Goal: Task Accomplishment & Management: Manage account settings

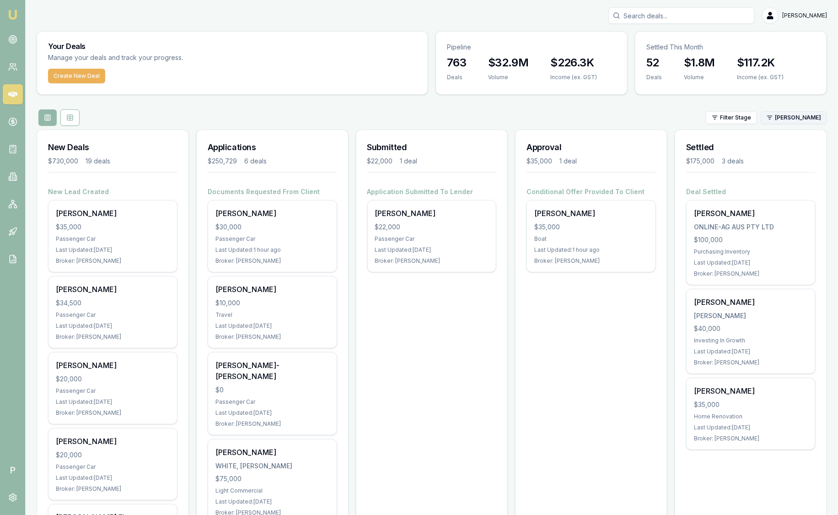
click at [789, 117] on html "Emu Broker P [PERSON_NAME] Toggle Menu Your Deals Manage your deals and track y…" at bounding box center [419, 257] width 838 height 515
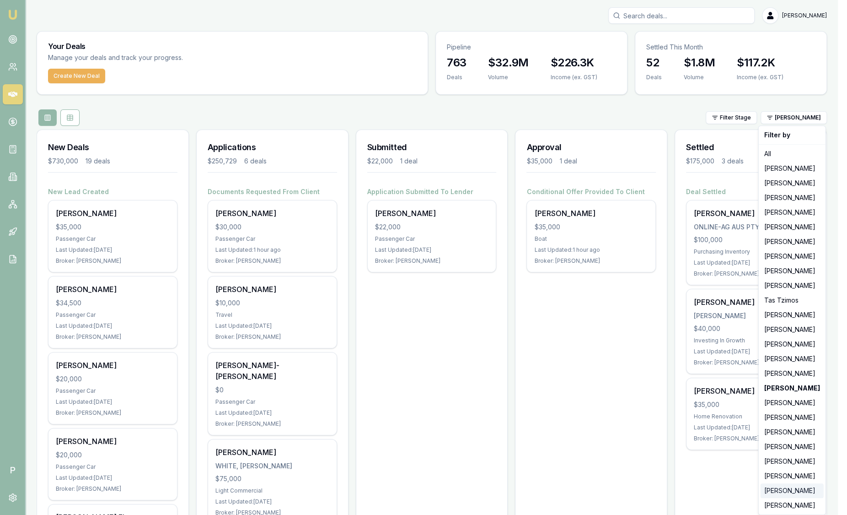
click at [798, 494] on div "[PERSON_NAME]" at bounding box center [792, 490] width 63 height 15
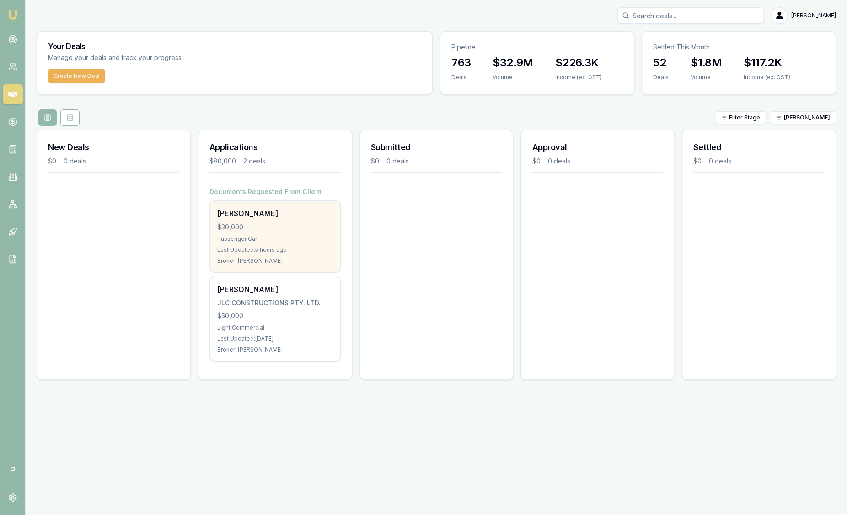
click at [268, 208] on div "[PERSON_NAME]" at bounding box center [275, 213] width 116 height 11
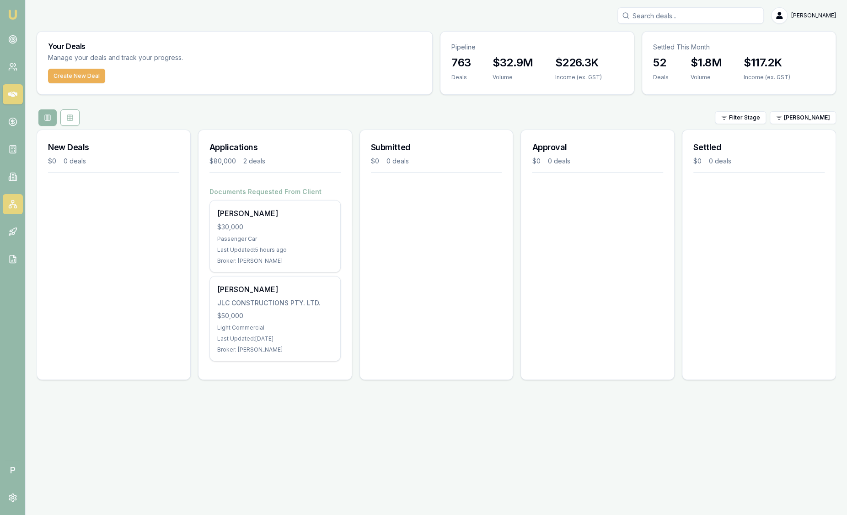
click at [16, 200] on icon at bounding box center [12, 203] width 9 height 9
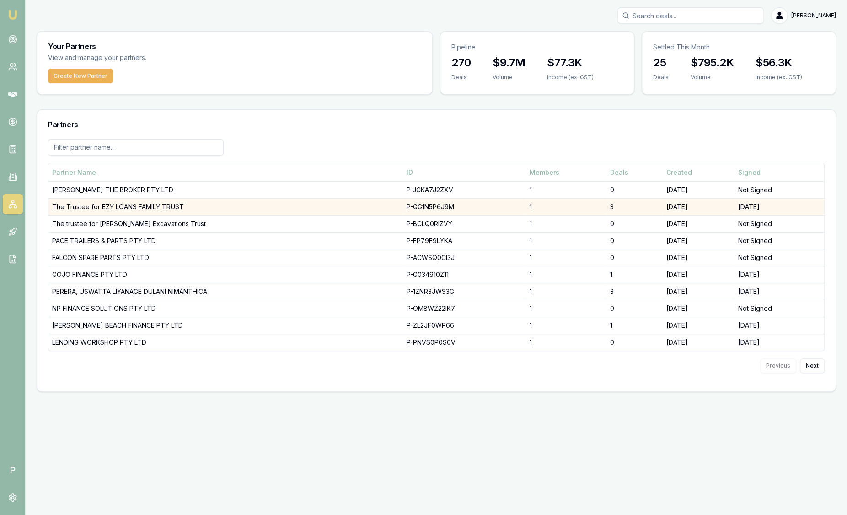
click at [101, 207] on td "The Trustee for EZY LOANS FAMILY TRUST" at bounding box center [225, 207] width 355 height 17
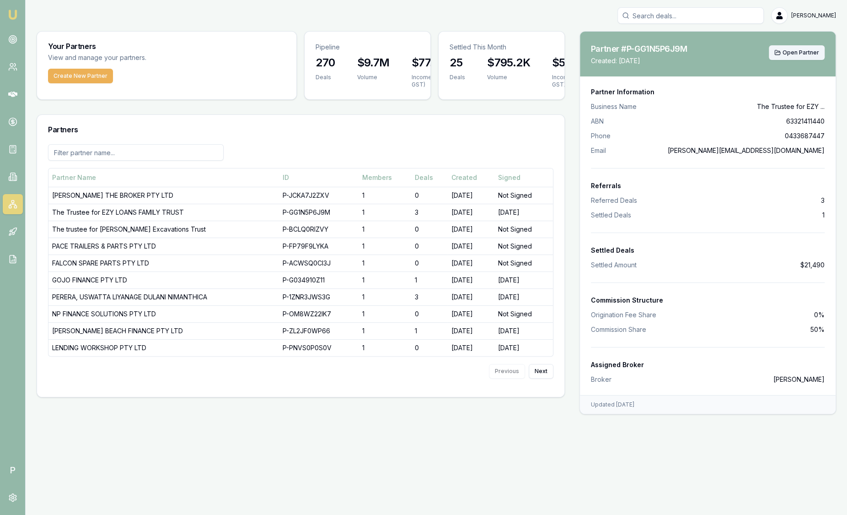
click at [808, 55] on span "Open Partner" at bounding box center [801, 52] width 37 height 7
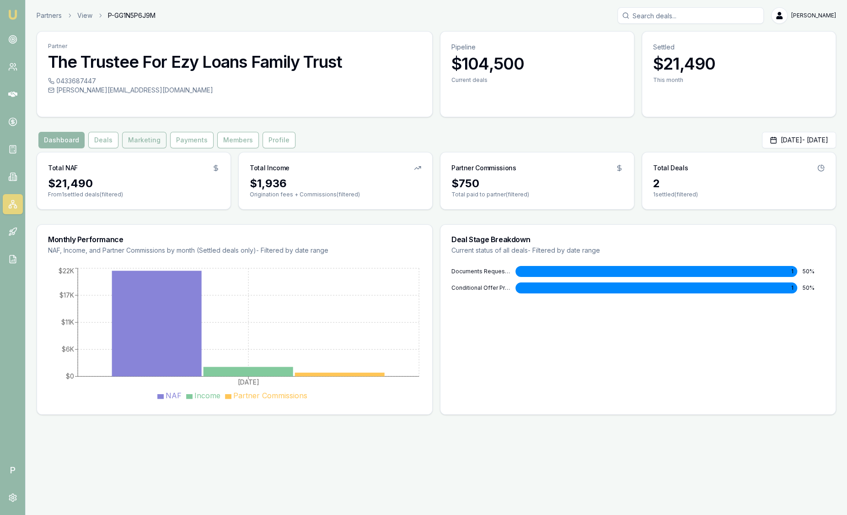
click at [136, 140] on button "Marketing" at bounding box center [144, 140] width 44 height 16
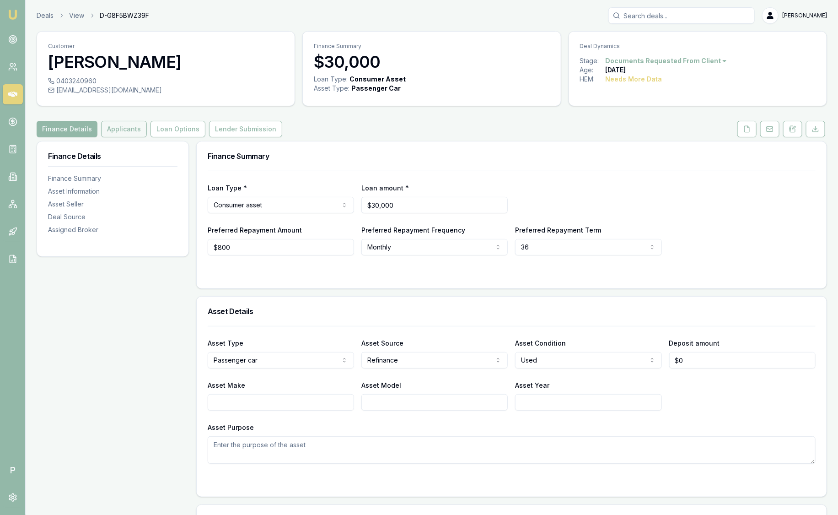
click at [123, 130] on button "Applicants" at bounding box center [124, 129] width 46 height 16
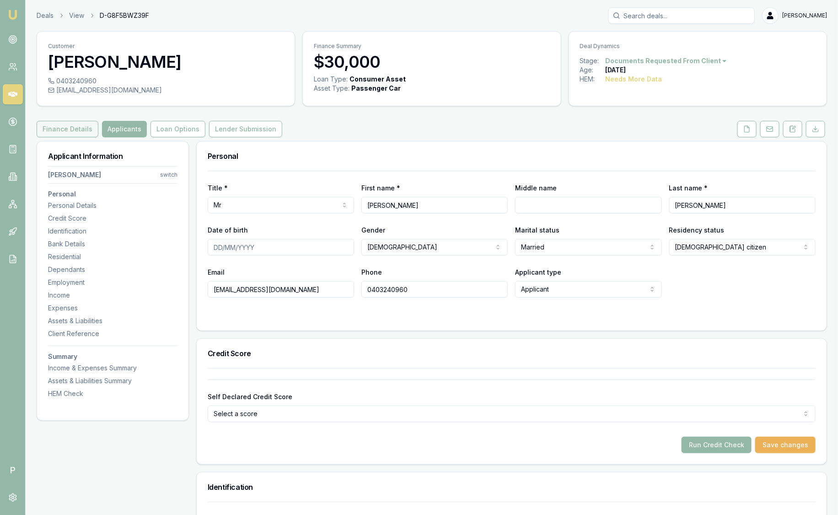
click at [80, 134] on button "Finance Details" at bounding box center [68, 129] width 62 height 16
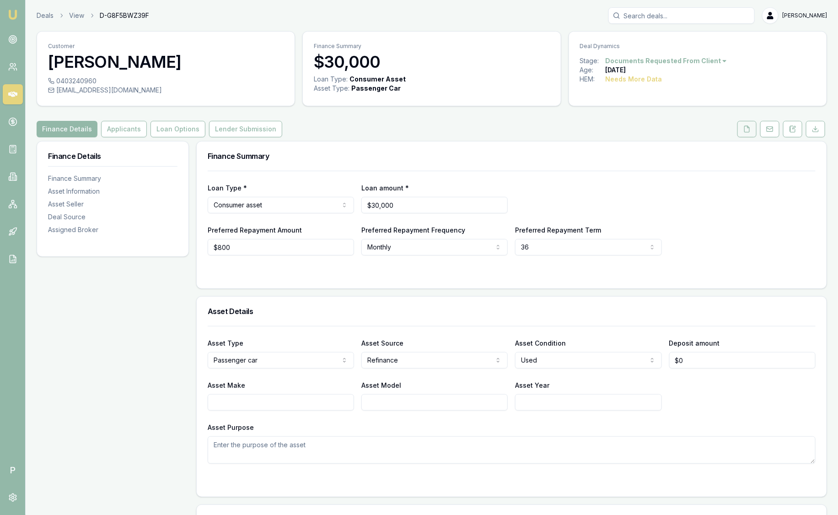
click at [753, 126] on button at bounding box center [746, 129] width 19 height 16
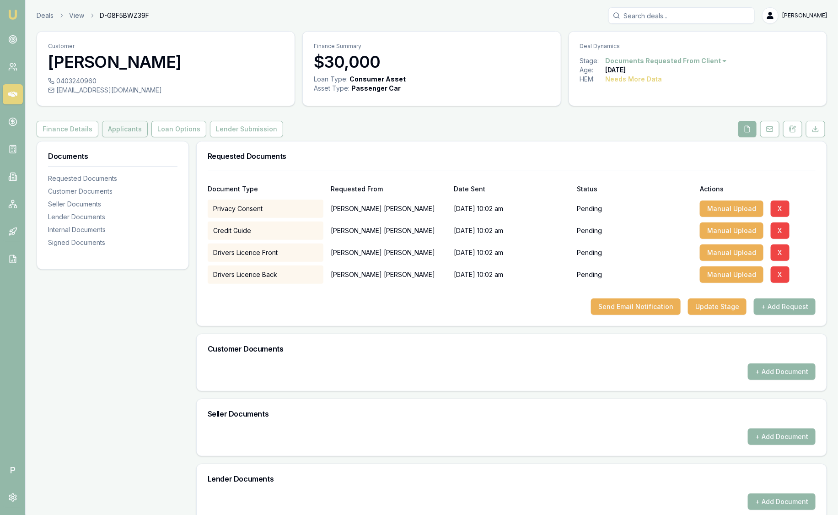
click at [132, 130] on button "Applicants" at bounding box center [125, 129] width 46 height 16
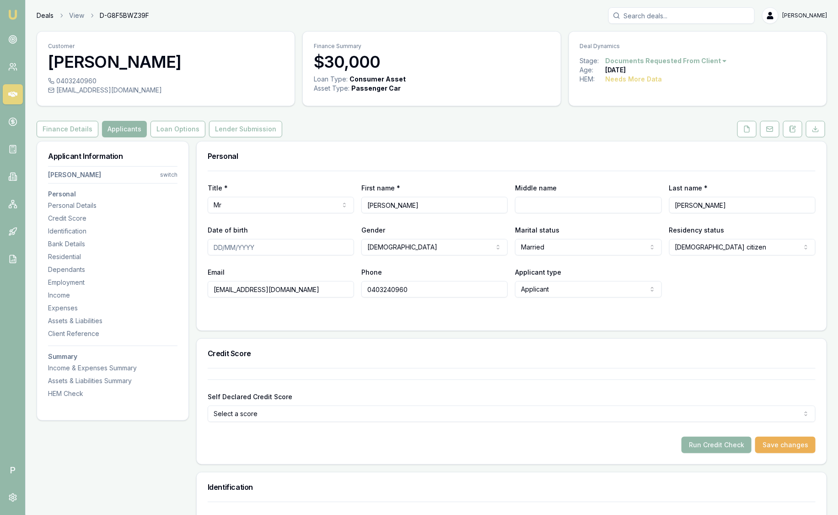
click at [40, 15] on link "Deals" at bounding box center [45, 15] width 17 height 9
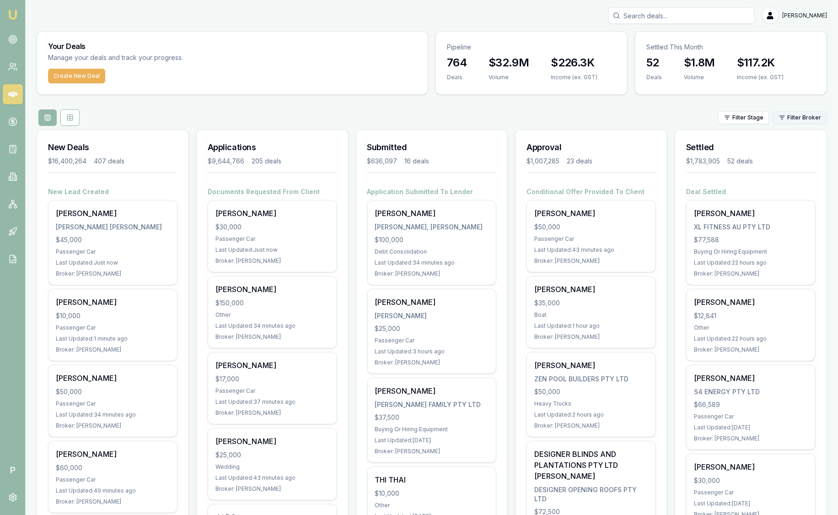
click at [800, 118] on html "Emu Broker P Sam Crouch Toggle Menu Your Deals Manage your deals and track your…" at bounding box center [419, 257] width 838 height 515
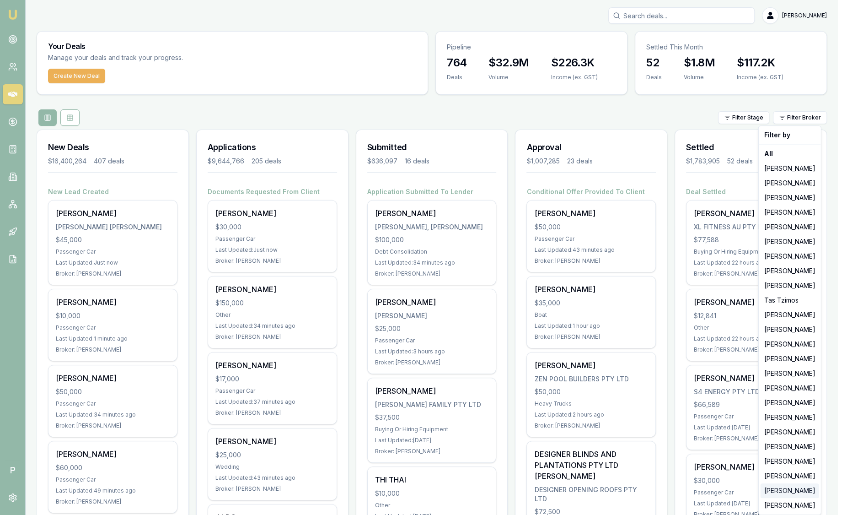
click at [791, 488] on div "[PERSON_NAME]" at bounding box center [790, 490] width 59 height 15
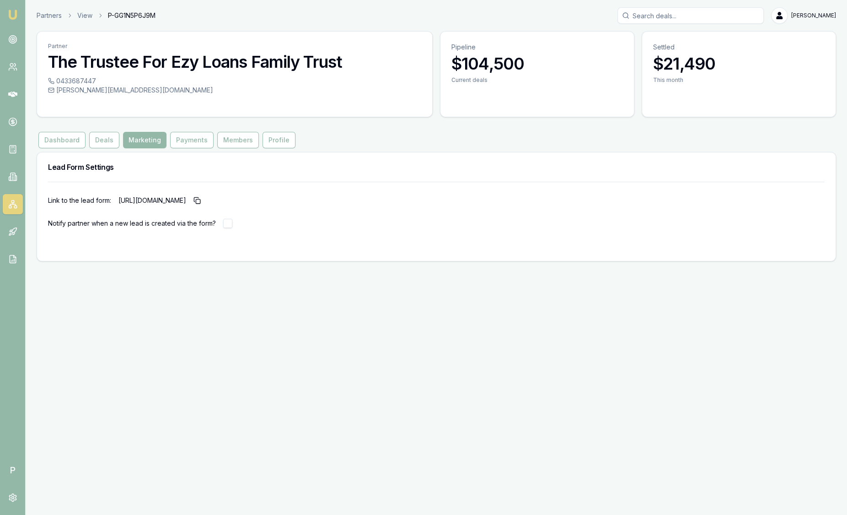
click at [10, 14] on img at bounding box center [12, 14] width 11 height 11
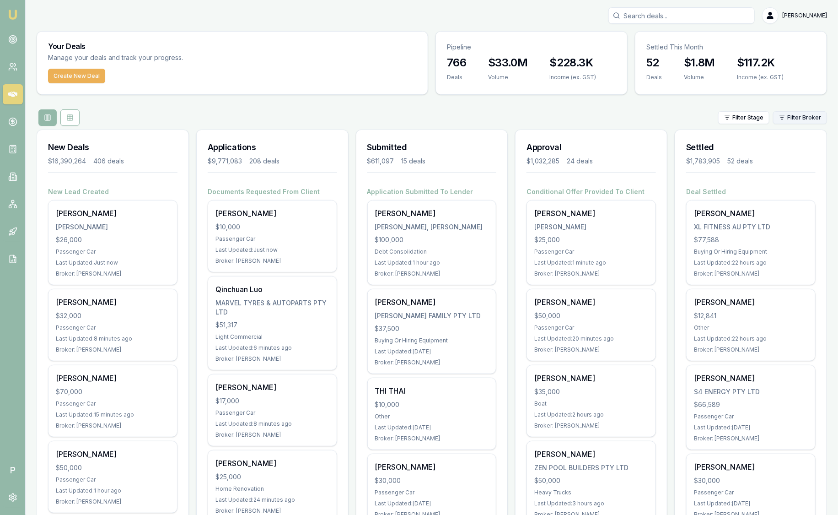
click at [804, 121] on html "Emu Broker P Sam Crouch Toggle Menu Your Deals Manage your deals and track your…" at bounding box center [419, 257] width 838 height 515
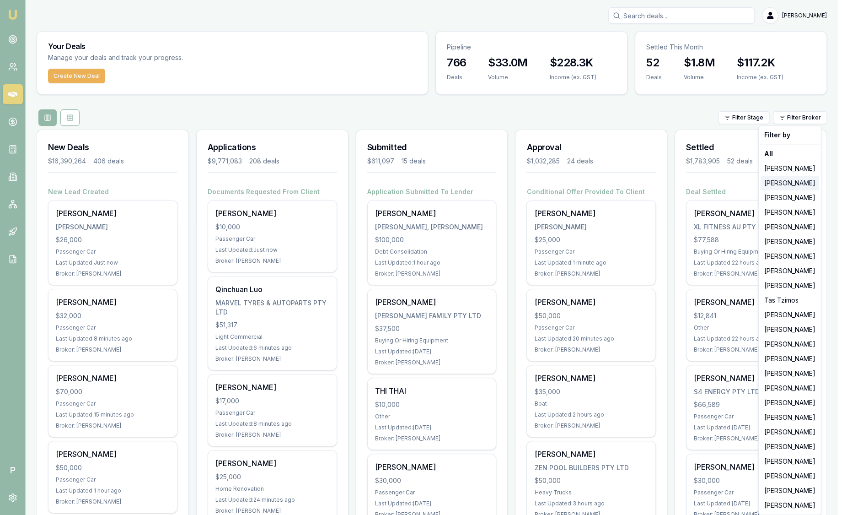
click at [805, 179] on div "Stevette Gelavis" at bounding box center [790, 183] width 59 height 15
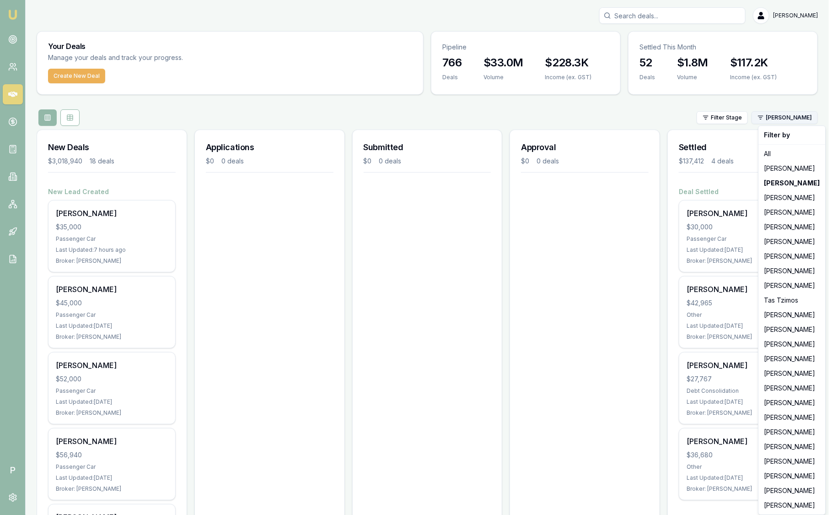
click at [802, 114] on html "Emu Broker P Sam Crouch Toggle Menu Your Deals Manage your deals and track your…" at bounding box center [419, 257] width 838 height 515
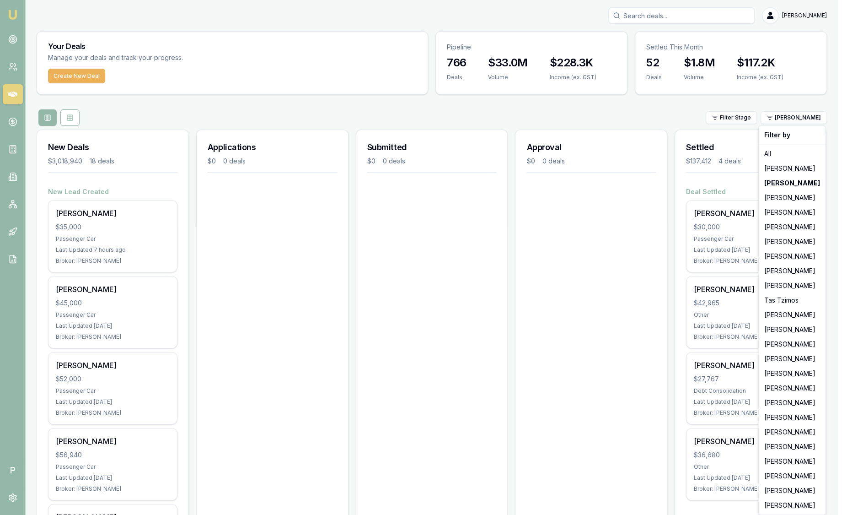
click at [562, 109] on html "Emu Broker P Sam Crouch Toggle Menu Your Deals Manage your deals and track your…" at bounding box center [423, 257] width 847 height 515
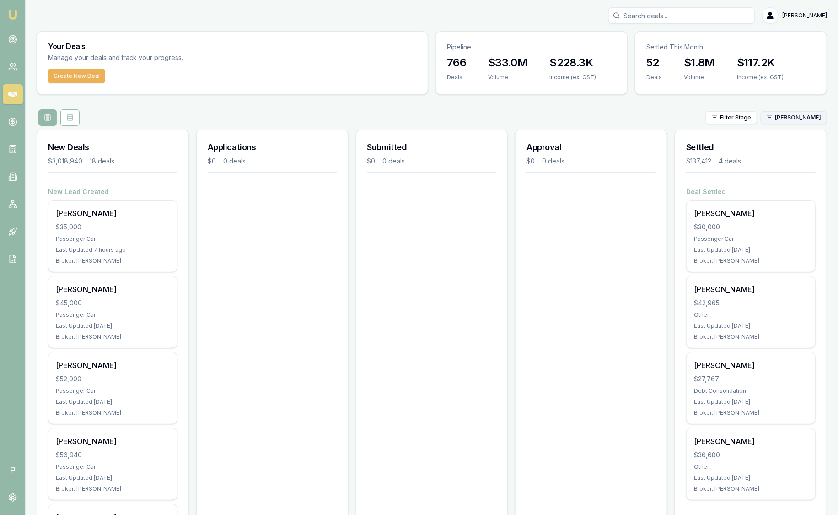
click at [815, 123] on html "Emu Broker P Sam Crouch Toggle Menu Your Deals Manage your deals and track your…" at bounding box center [419, 257] width 838 height 515
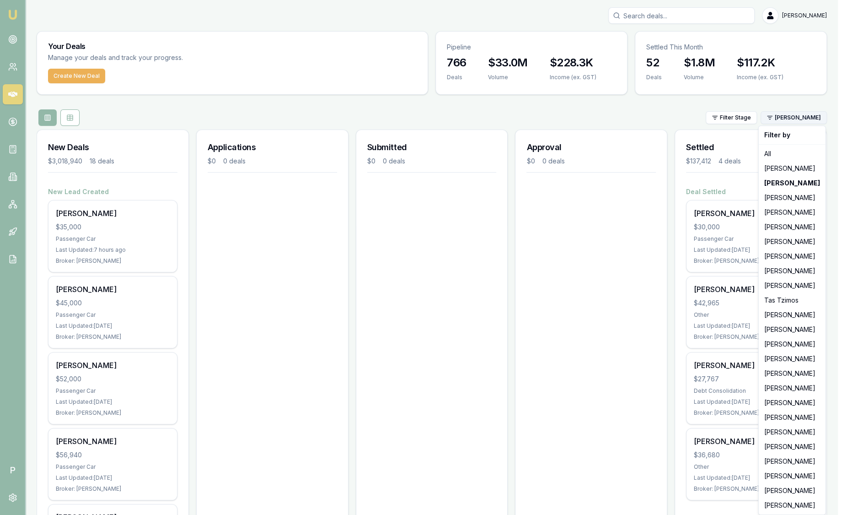
click at [815, 123] on html "Emu Broker P Sam Crouch Toggle Menu Your Deals Manage your deals and track your…" at bounding box center [423, 257] width 847 height 515
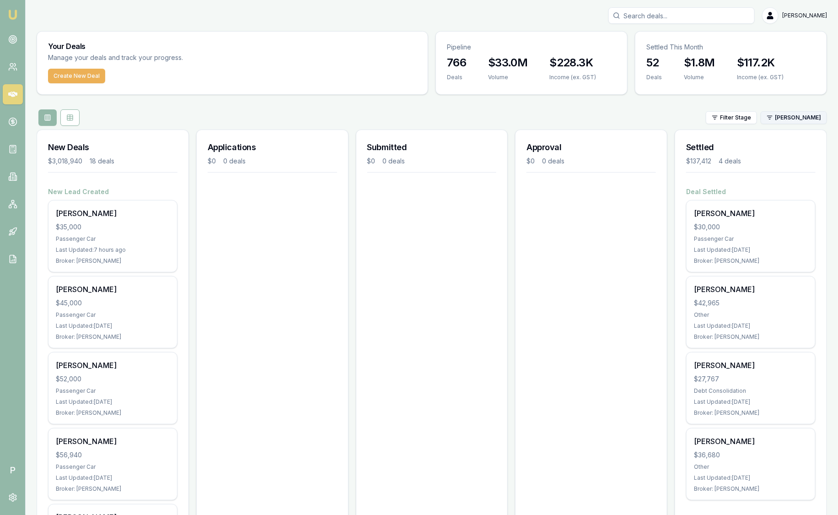
click at [815, 123] on html "Emu Broker P Sam Crouch Toggle Menu Your Deals Manage your deals and track your…" at bounding box center [419, 257] width 838 height 515
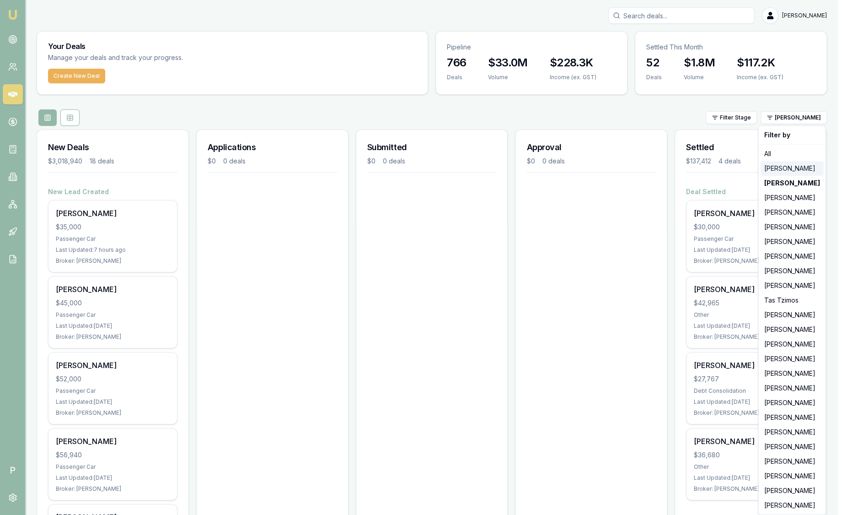
click at [790, 170] on div "Jackson Fanfulla" at bounding box center [792, 168] width 63 height 15
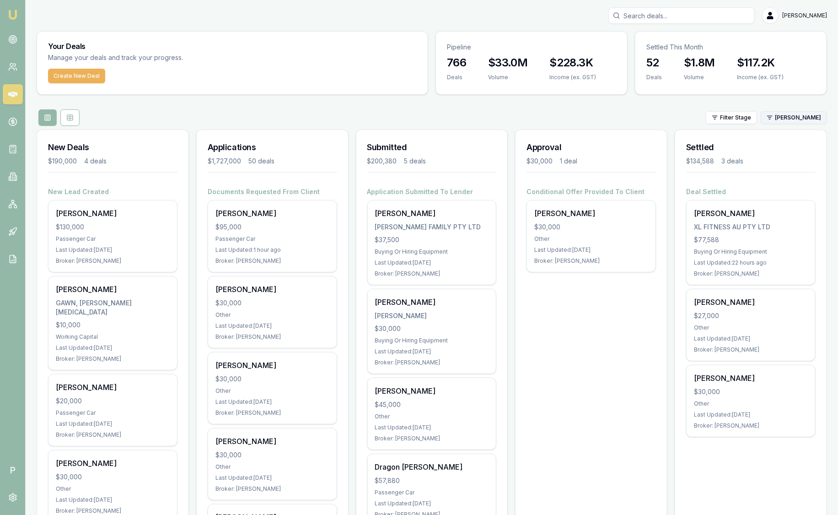
click at [775, 121] on html "Emu Broker P Sam Crouch Toggle Menu Your Deals Manage your deals and track your…" at bounding box center [419, 257] width 838 height 515
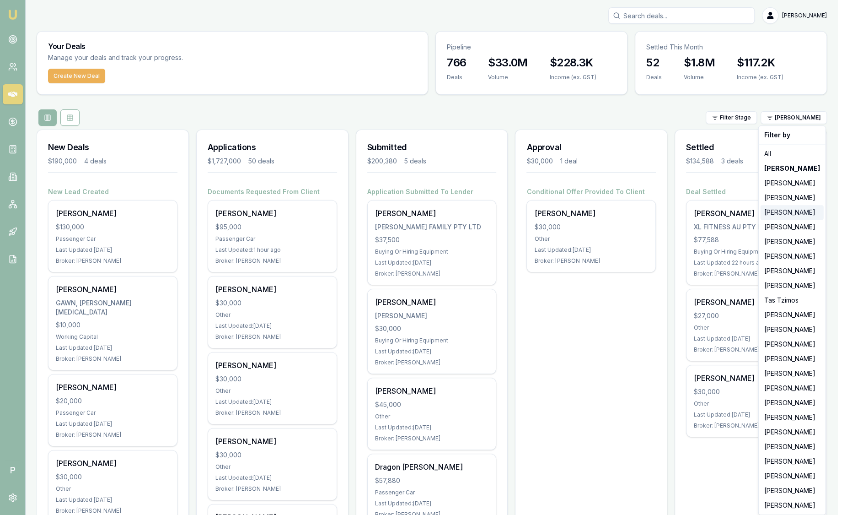
click at [789, 213] on div "Matt Leeburn" at bounding box center [792, 212] width 63 height 15
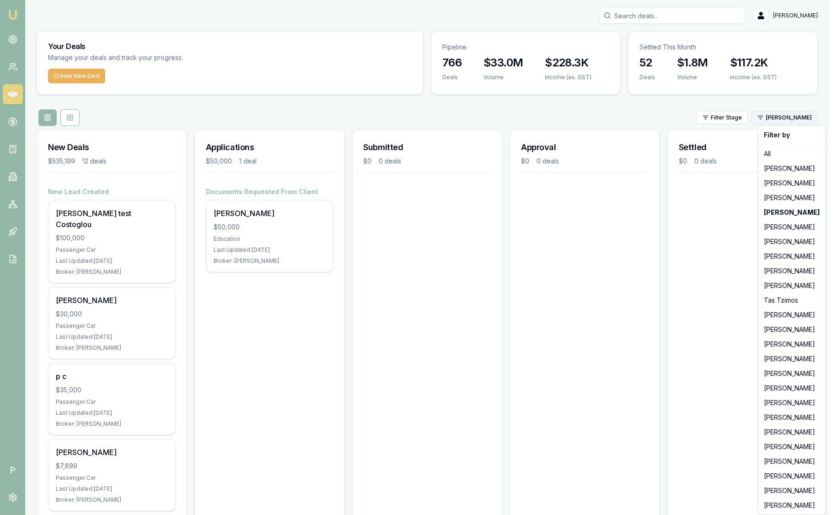
click at [790, 117] on html "Emu Broker P Sam Crouch Toggle Menu Your Deals Manage your deals and track your…" at bounding box center [419, 257] width 838 height 515
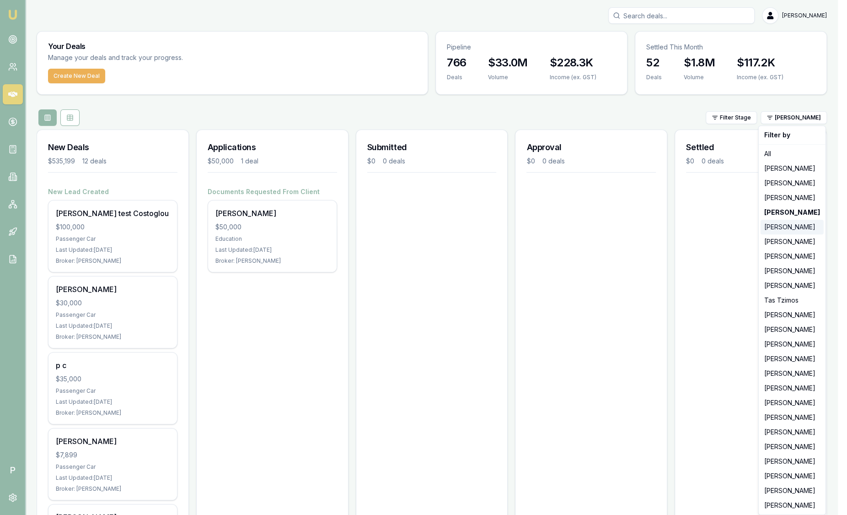
click at [789, 229] on div "Evette Abdo" at bounding box center [792, 227] width 63 height 15
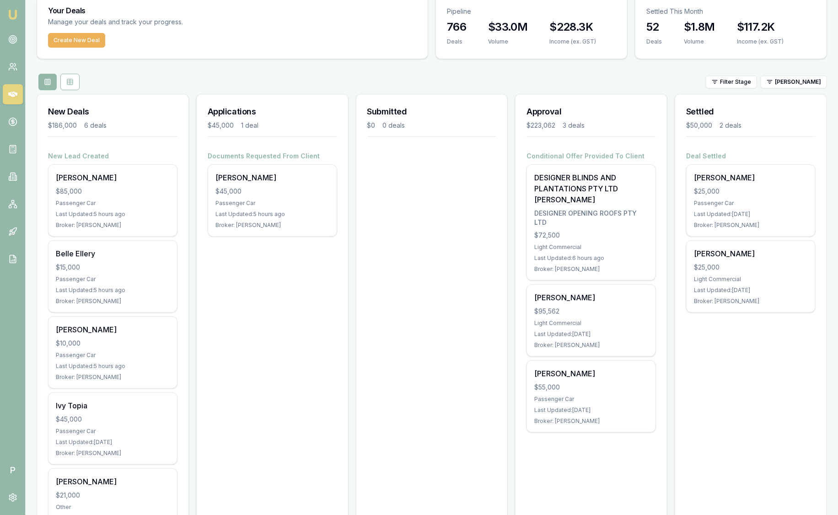
scroll to position [57, 0]
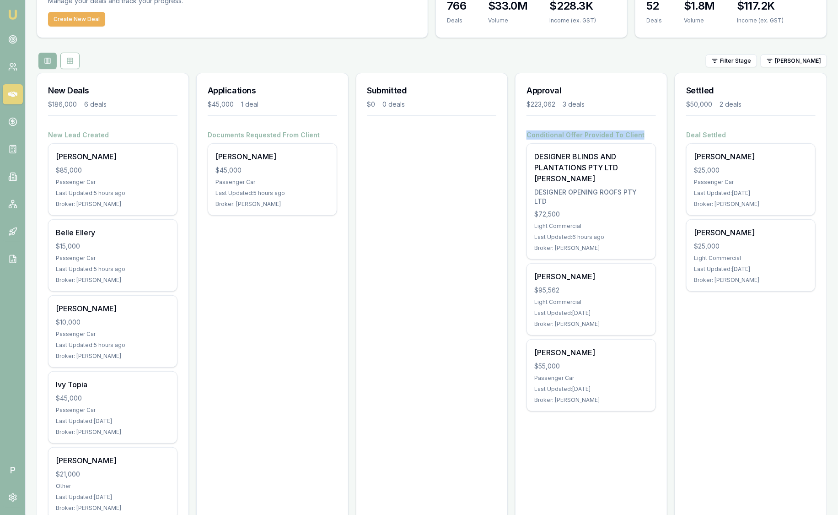
drag, startPoint x: 528, startPoint y: 132, endPoint x: 665, endPoint y: 133, distance: 137.2
click at [665, 133] on div "Conditional Offer Provided To Client DESIGNER BLINDS AND PLANTATIONS PTY LTD TR…" at bounding box center [591, 279] width 151 height 299
drag, startPoint x: 665, startPoint y: 133, endPoint x: 659, endPoint y: 132, distance: 6.5
click at [659, 132] on div "Conditional Offer Provided To Client DESIGNER BLINDS AND PLANTATIONS PTY LTD TR…" at bounding box center [591, 279] width 151 height 299
click at [655, 130] on h4 "Conditional Offer Provided To Client" at bounding box center [591, 134] width 129 height 9
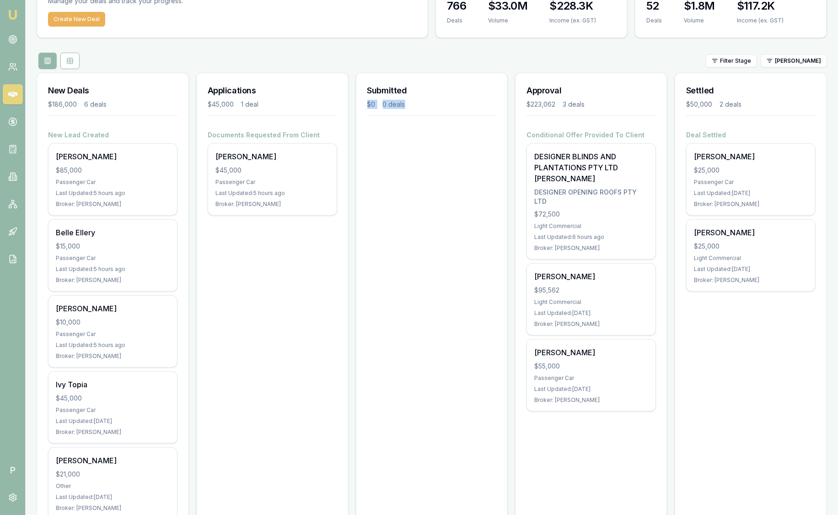
drag, startPoint x: 368, startPoint y: 105, endPoint x: 452, endPoint y: 106, distance: 84.2
click at [452, 106] on div "$0 0 deals" at bounding box center [431, 104] width 129 height 9
drag, startPoint x: 452, startPoint y: 106, endPoint x: 474, endPoint y: 107, distance: 21.5
click at [452, 106] on div "$0 0 deals" at bounding box center [431, 104] width 129 height 9
drag, startPoint x: 583, startPoint y: 102, endPoint x: 505, endPoint y: 102, distance: 78.2
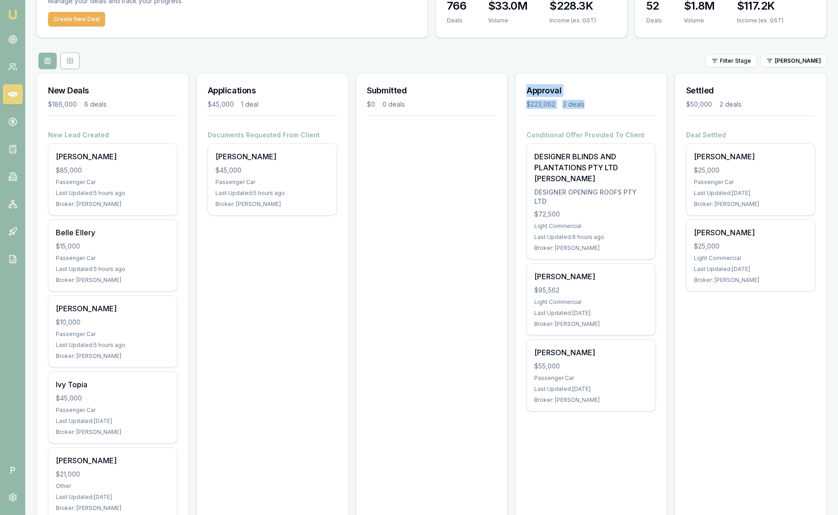
click at [505, 102] on div "New Deals $186,000 6 deals New Lead Created Ty Manning $85,000 Passenger Car La…" at bounding box center [432, 347] width 790 height 548
click at [504, 101] on div "Submitted $0 0 deals" at bounding box center [431, 101] width 151 height 57
click at [502, 88] on div "Submitted $0 0 deals" at bounding box center [431, 101] width 151 height 57
drag, startPoint x: 600, startPoint y: 104, endPoint x: 525, endPoint y: 91, distance: 76.6
click at [525, 91] on div "Approval $223,062 3 deals" at bounding box center [591, 101] width 151 height 57
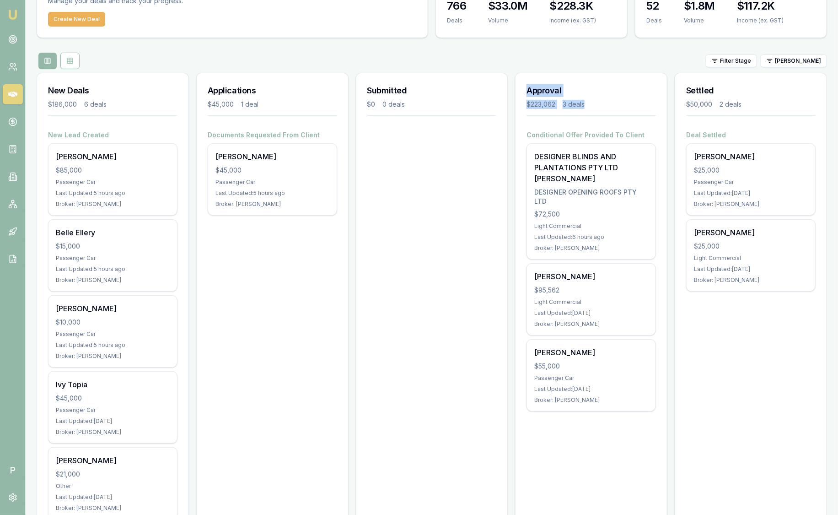
drag, startPoint x: 525, startPoint y: 91, endPoint x: 607, endPoint y: 99, distance: 83.2
click at [607, 99] on div "Approval $223,062 3 deals" at bounding box center [591, 101] width 151 height 57
click at [607, 104] on div "$223,062 3 deals" at bounding box center [591, 104] width 129 height 9
click at [9, 41] on circle at bounding box center [13, 40] width 8 height 8
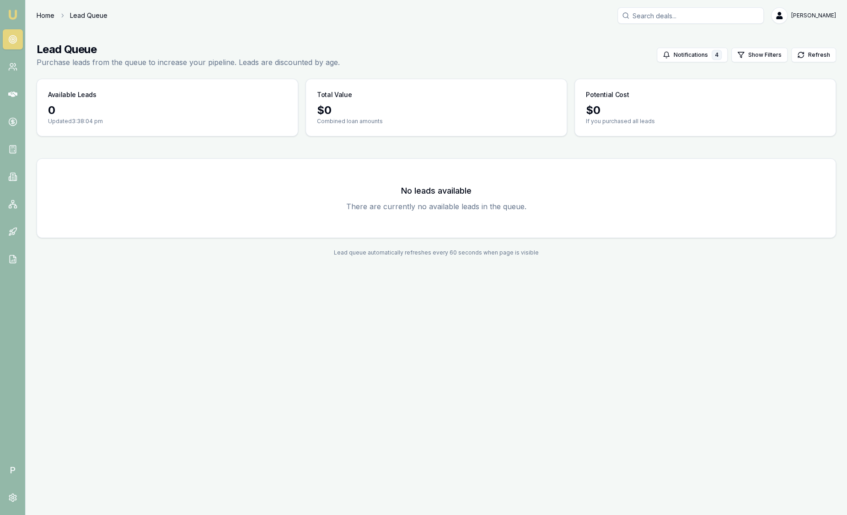
click at [43, 15] on link "Home" at bounding box center [46, 15] width 18 height 9
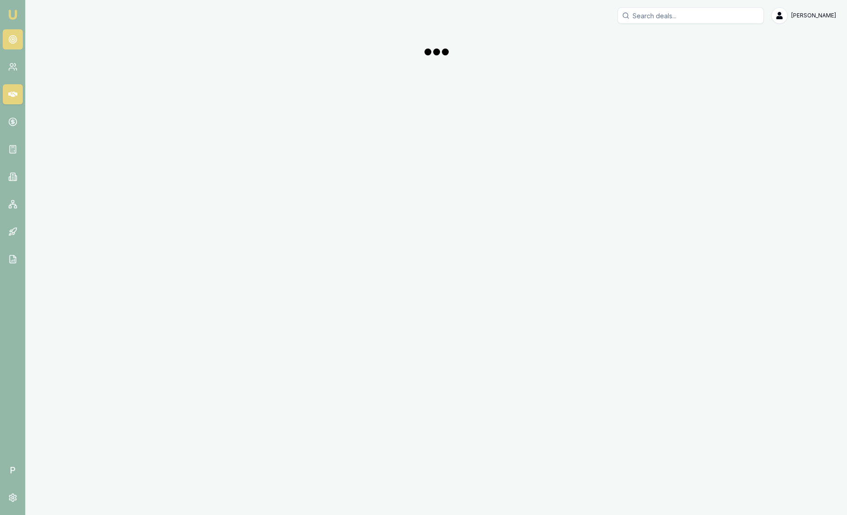
click at [15, 43] on icon at bounding box center [12, 39] width 9 height 9
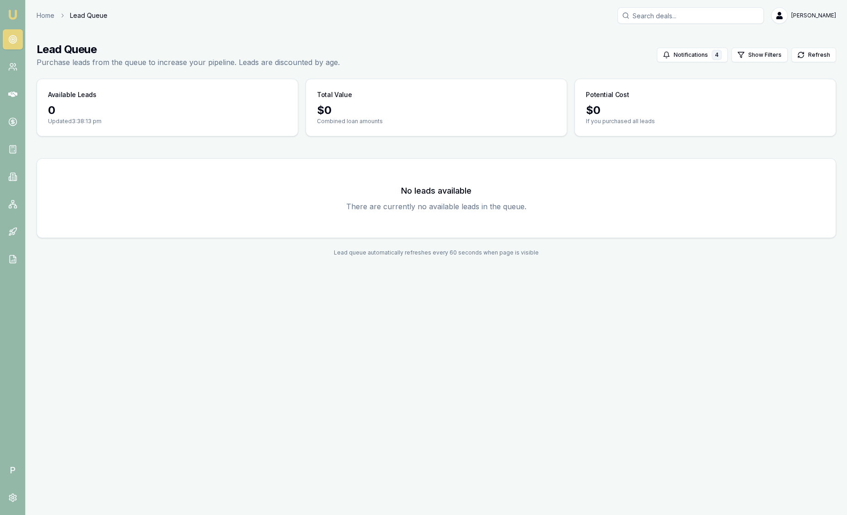
click at [17, 14] on img at bounding box center [12, 14] width 11 height 11
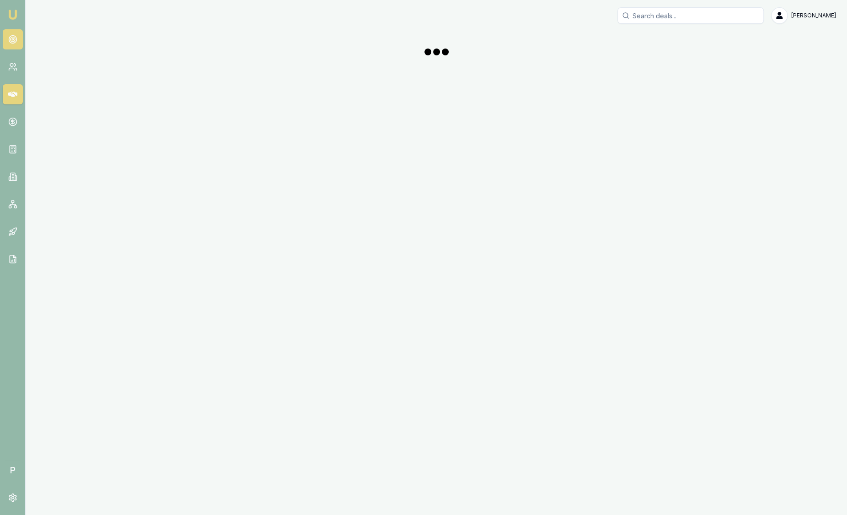
click at [21, 34] on link at bounding box center [13, 39] width 20 height 20
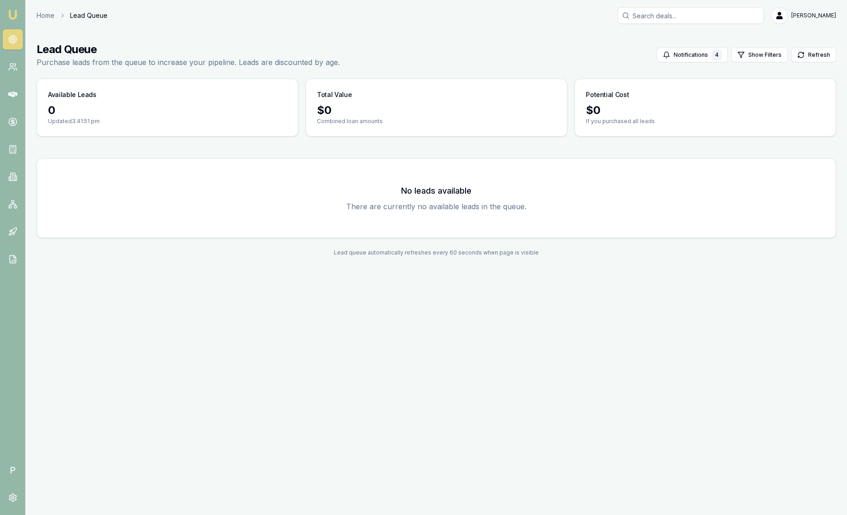
click at [14, 13] on img at bounding box center [12, 14] width 11 height 11
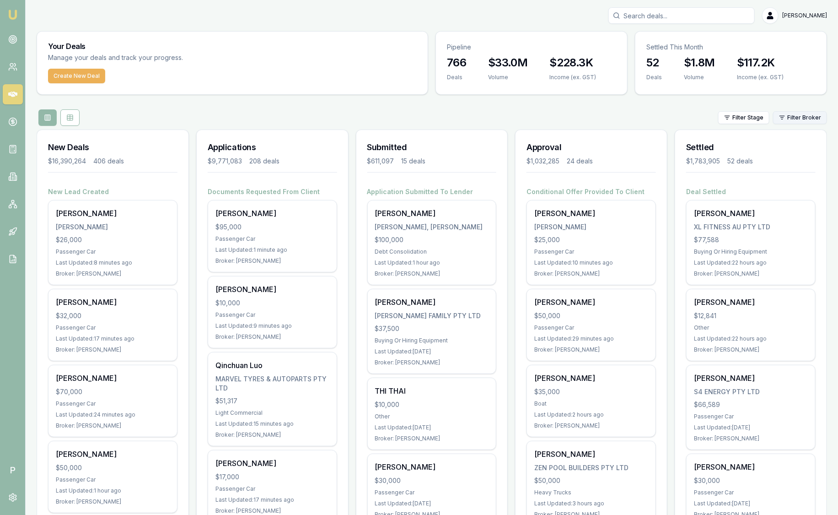
click at [786, 121] on html "Emu Broker P Sam Crouch Toggle Menu Your Deals Manage your deals and track your…" at bounding box center [419, 257] width 838 height 515
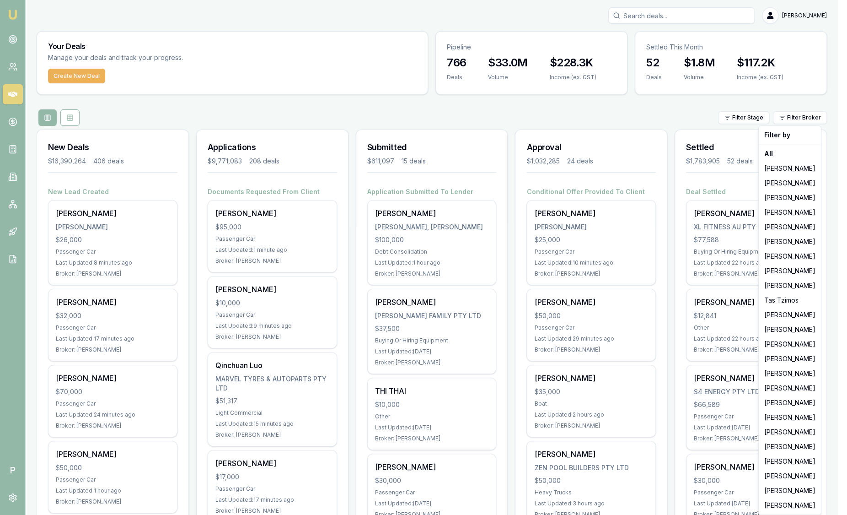
drag, startPoint x: 678, startPoint y: 113, endPoint x: 717, endPoint y: 145, distance: 49.4
click at [679, 113] on html "Emu Broker P Sam Crouch Toggle Menu Your Deals Manage your deals and track your…" at bounding box center [423, 257] width 847 height 515
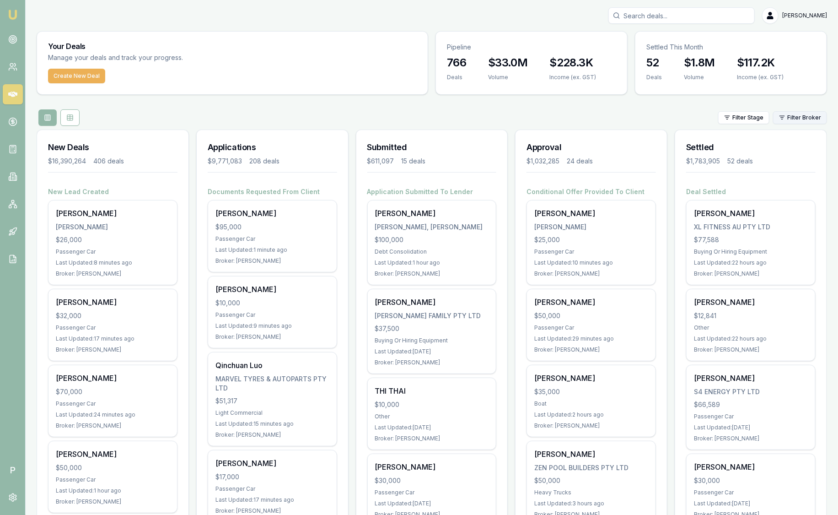
click at [790, 115] on html "Emu Broker P Sam Crouch Toggle Menu Your Deals Manage your deals and track your…" at bounding box center [419, 257] width 838 height 515
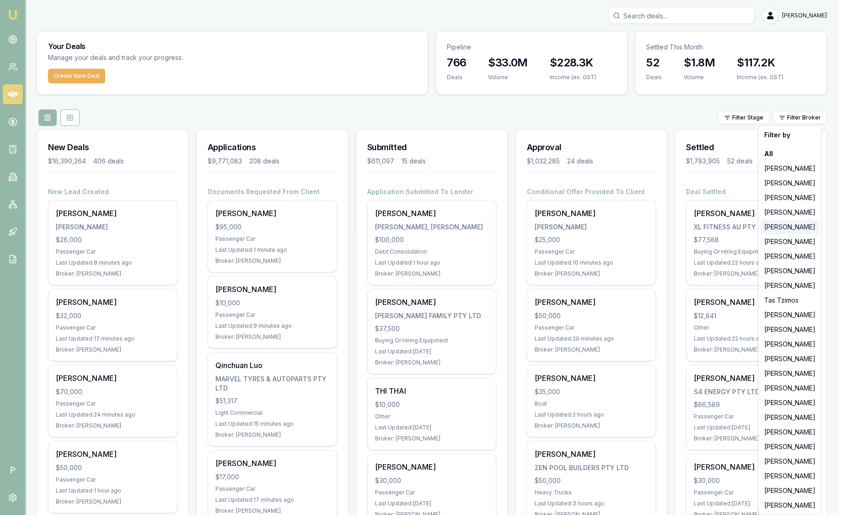
click at [794, 231] on div "Evette Abdo" at bounding box center [790, 227] width 59 height 15
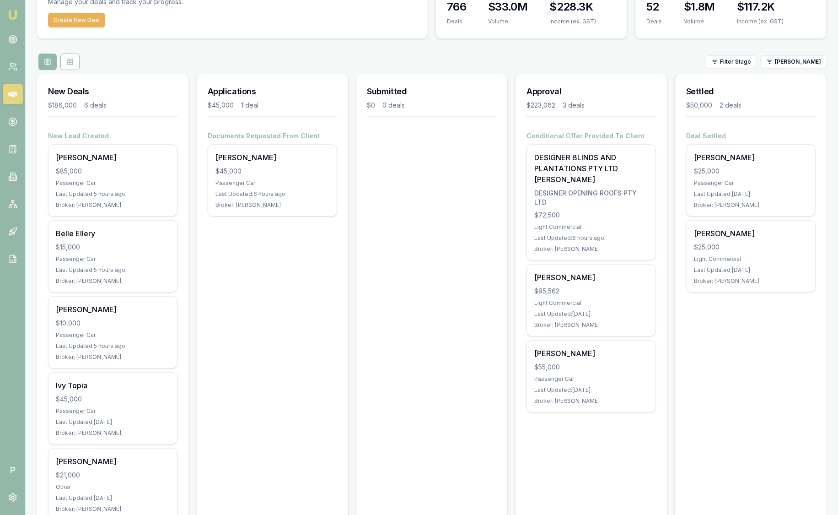
scroll to position [57, 0]
drag, startPoint x: 641, startPoint y: 132, endPoint x: 575, endPoint y: 129, distance: 66.8
click at [575, 130] on h4 "Conditional Offer Provided To Client" at bounding box center [591, 134] width 129 height 9
drag, startPoint x: 575, startPoint y: 129, endPoint x: 569, endPoint y: 131, distance: 6.2
click at [569, 131] on h4 "Conditional Offer Provided To Client" at bounding box center [591, 134] width 129 height 9
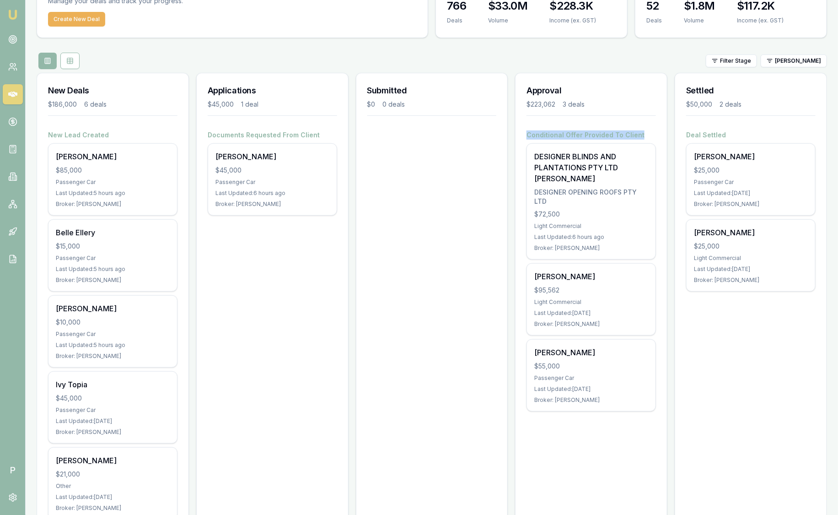
drag, startPoint x: 644, startPoint y: 133, endPoint x: 522, endPoint y: 138, distance: 122.2
click at [522, 138] on div "Conditional Offer Provided To Client DESIGNER BLINDS AND PLANTATIONS PTY LTD TR…" at bounding box center [591, 279] width 151 height 299
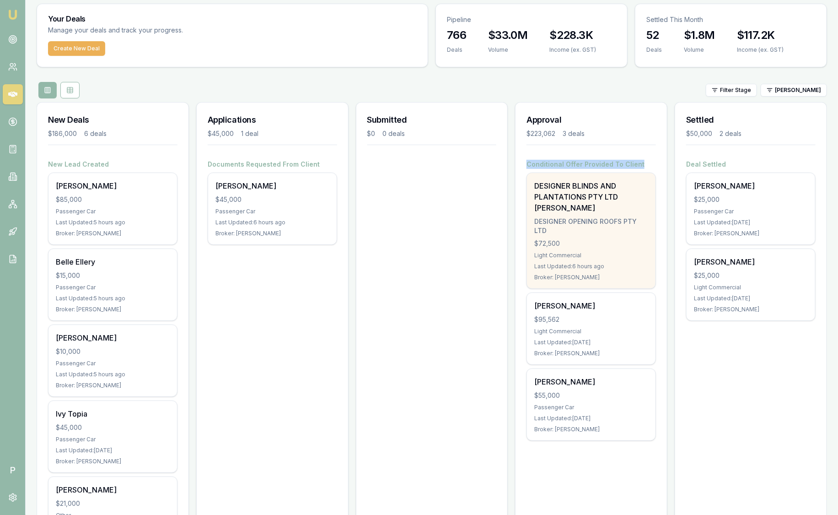
scroll to position [0, 0]
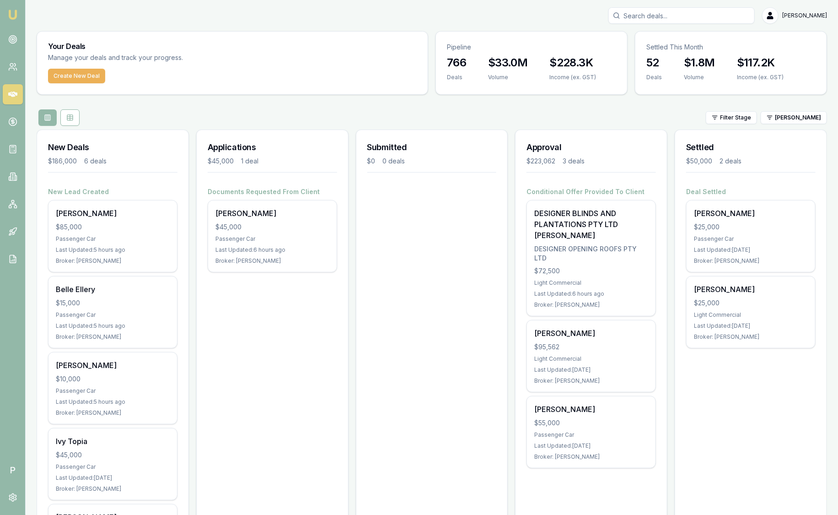
click at [562, 140] on div "Approval $223,062 3 deals" at bounding box center [591, 158] width 151 height 57
drag, startPoint x: 596, startPoint y: 156, endPoint x: 529, endPoint y: 147, distance: 67.5
click at [529, 147] on div "Approval $223,062 3 deals" at bounding box center [591, 158] width 151 height 57
drag, startPoint x: 529, startPoint y: 147, endPoint x: 605, endPoint y: 119, distance: 80.9
click at [605, 117] on div "Filter Stage Evette Abdo" at bounding box center [432, 117] width 790 height 16
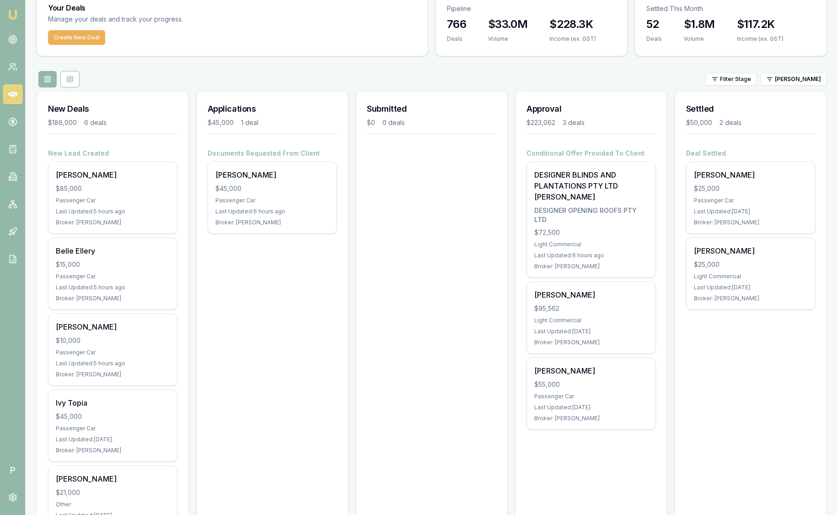
scroll to position [57, 0]
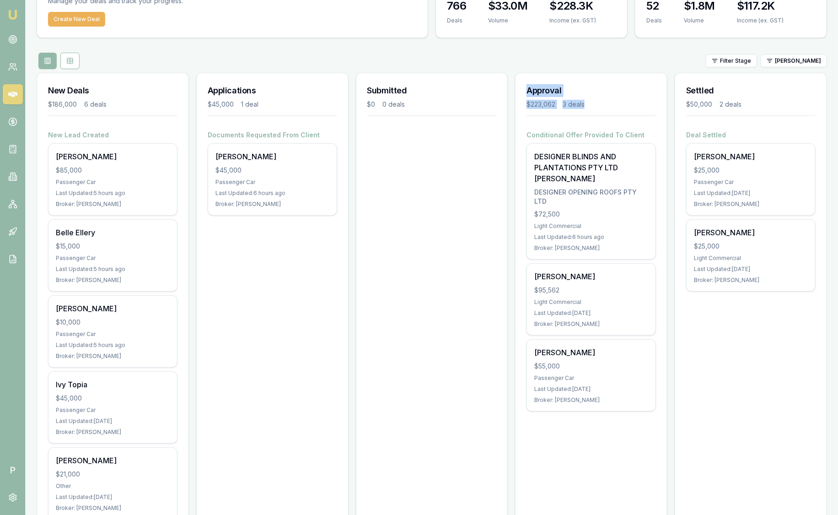
drag, startPoint x: 591, startPoint y: 104, endPoint x: 525, endPoint y: 92, distance: 67.4
click at [525, 92] on div "Approval $223,062 3 deals" at bounding box center [591, 101] width 151 height 57
click at [200, 55] on div "Filter Stage Evette Abdo" at bounding box center [432, 61] width 790 height 16
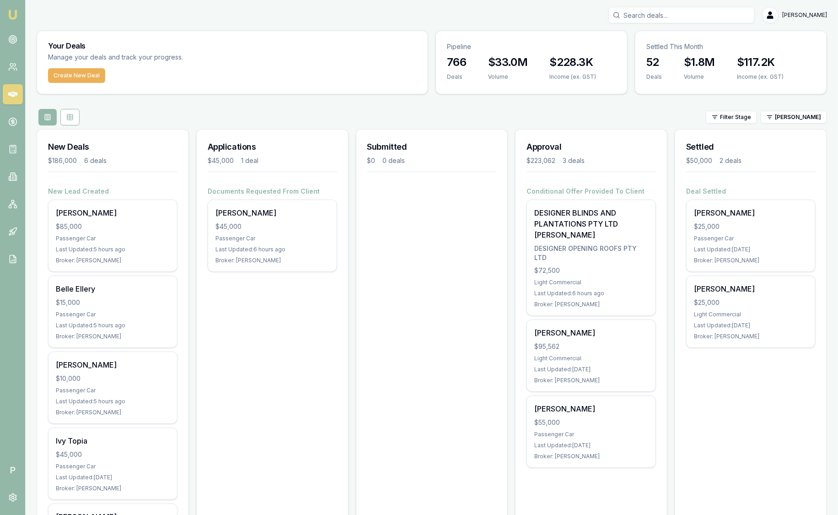
scroll to position [0, 0]
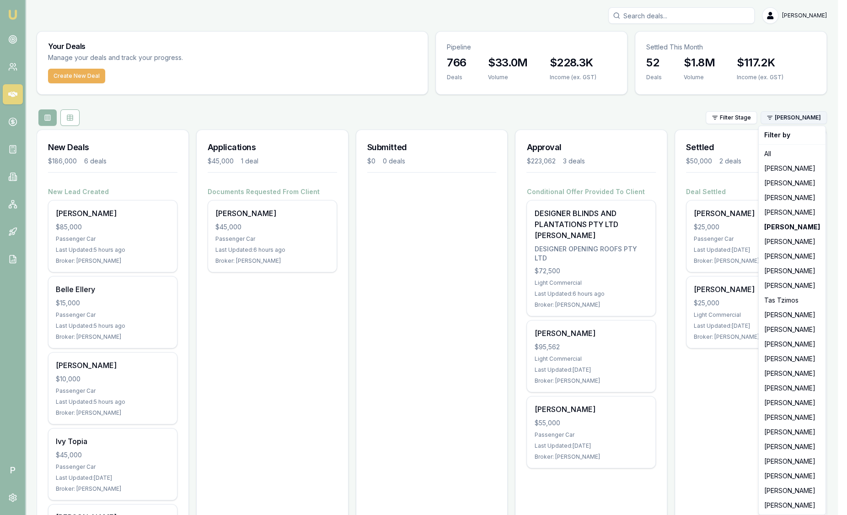
click at [804, 119] on html "Emu Broker P Sam Crouch Toggle Menu Your Deals Manage your deals and track your…" at bounding box center [423, 257] width 847 height 515
click at [692, 114] on html "Emu Broker P Sam Crouch Toggle Menu Your Deals Manage your deals and track your…" at bounding box center [423, 257] width 847 height 515
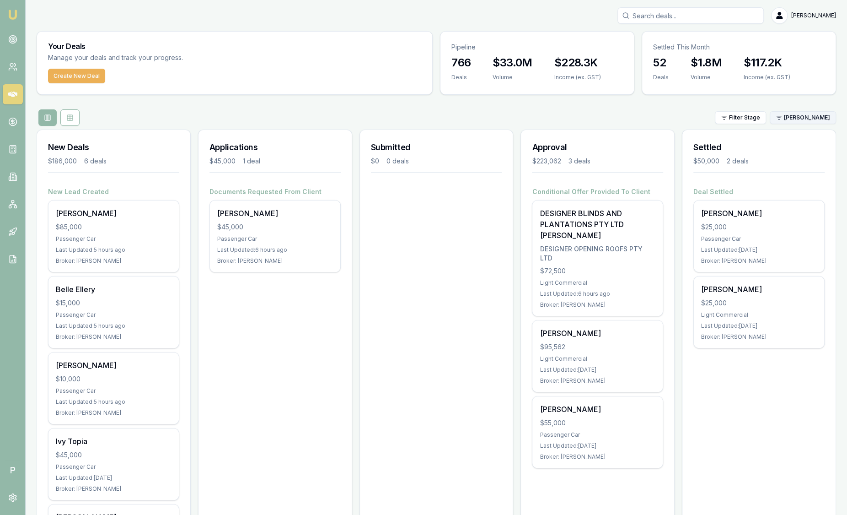
click at [791, 115] on html "Emu Broker P Sam Crouch Toggle Menu Your Deals Manage your deals and track your…" at bounding box center [423, 257] width 847 height 515
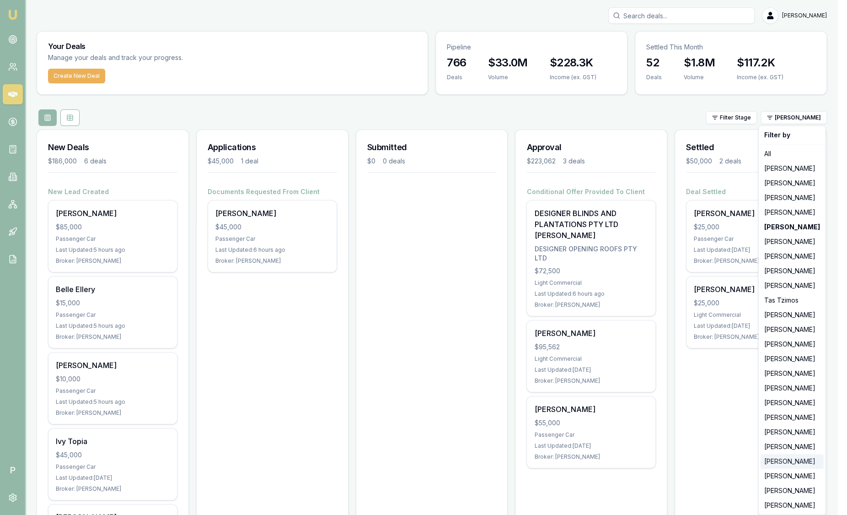
click at [798, 463] on div "[PERSON_NAME]" at bounding box center [792, 461] width 63 height 15
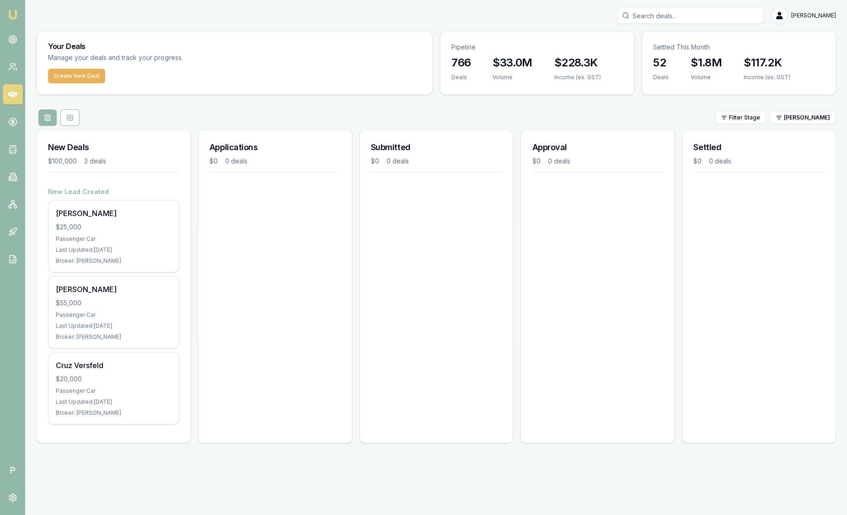
click at [166, 105] on div "Your Deals Manage your deals and track your progress. Create New Deal Pipeline …" at bounding box center [437, 240] width 800 height 419
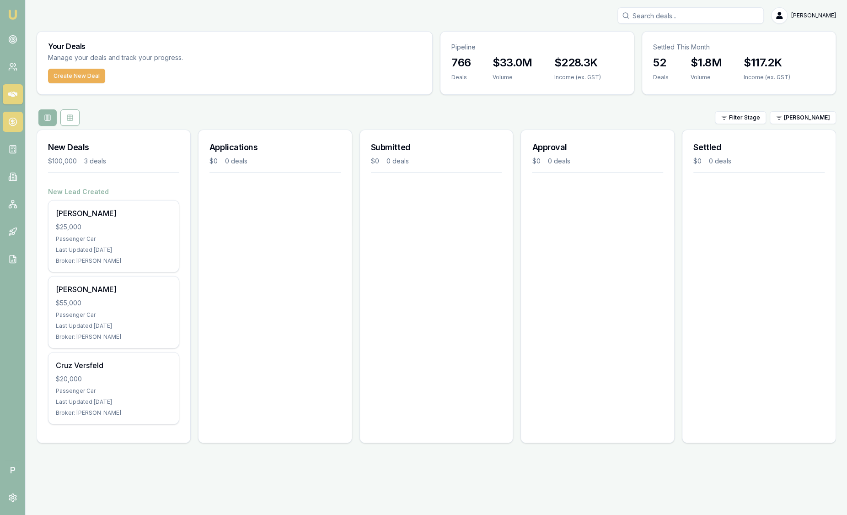
click at [17, 124] on link at bounding box center [13, 122] width 20 height 20
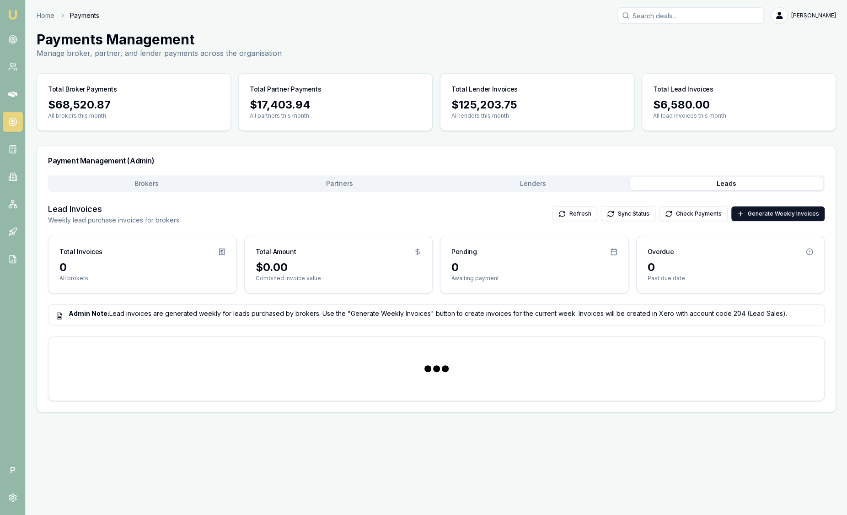
click at [731, 178] on button "Leads" at bounding box center [726, 183] width 193 height 13
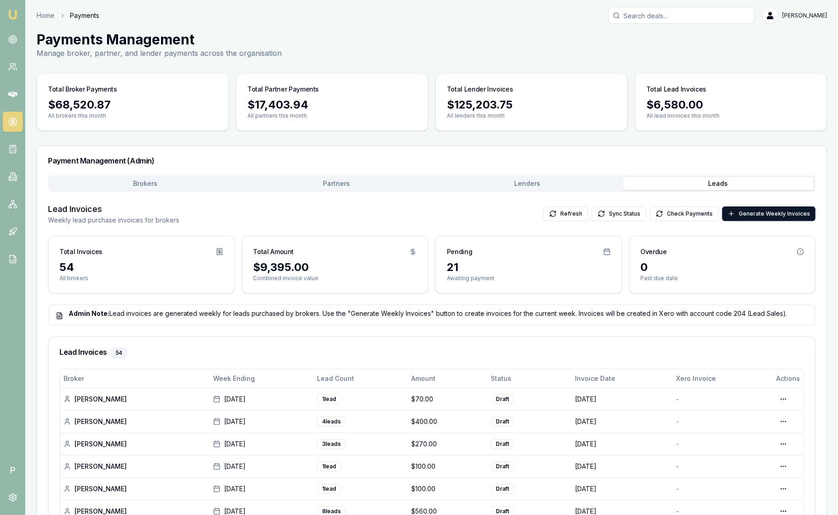
click at [16, 15] on img at bounding box center [12, 14] width 11 height 11
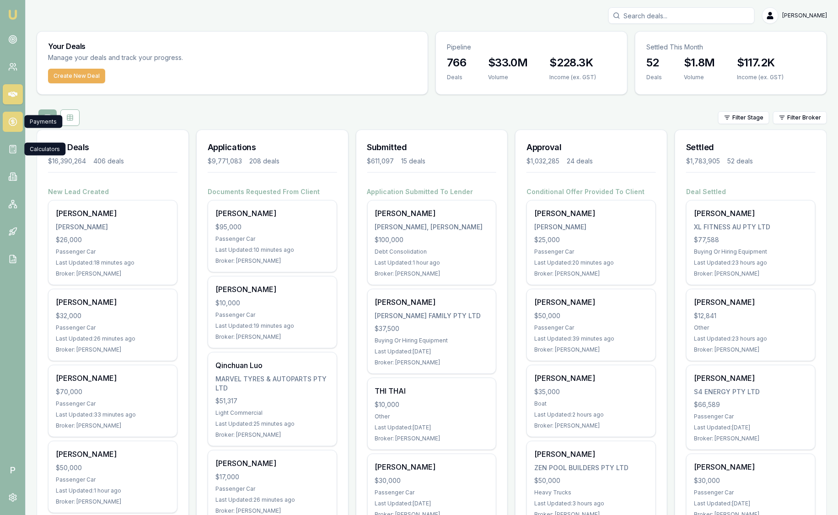
click at [16, 121] on circle at bounding box center [13, 122] width 8 height 8
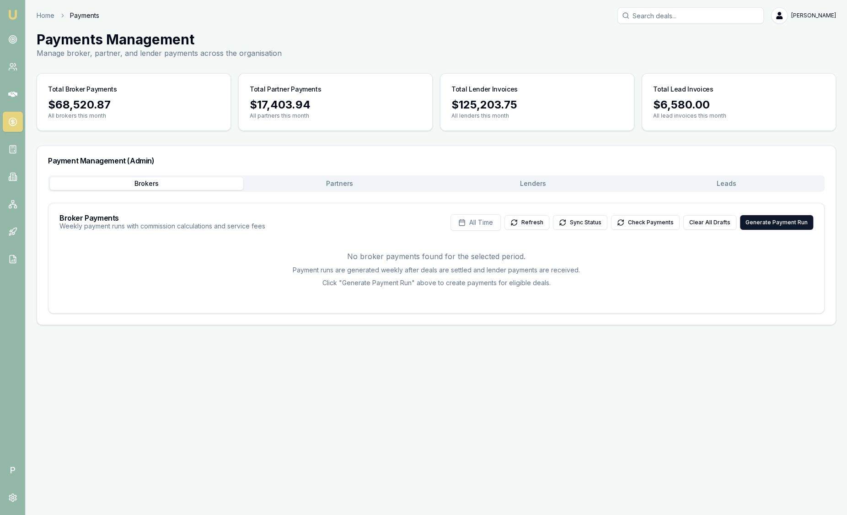
click at [714, 186] on button "Leads" at bounding box center [726, 183] width 193 height 13
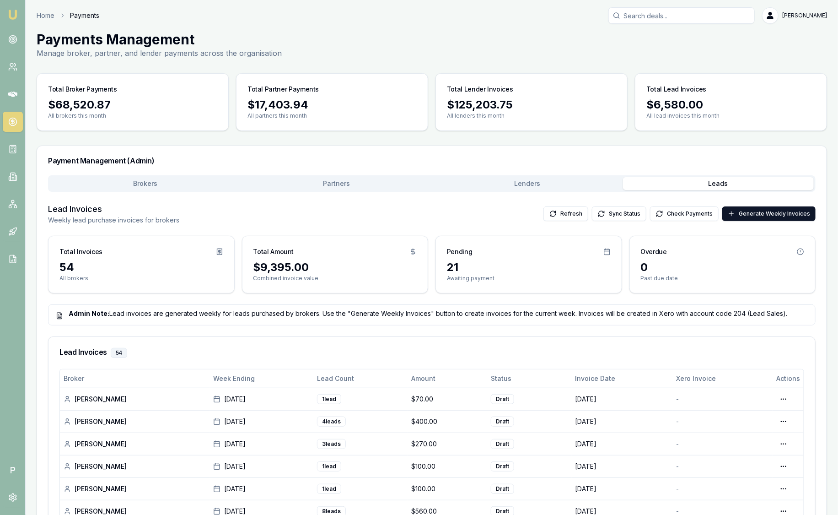
click at [16, 14] on img at bounding box center [12, 14] width 11 height 11
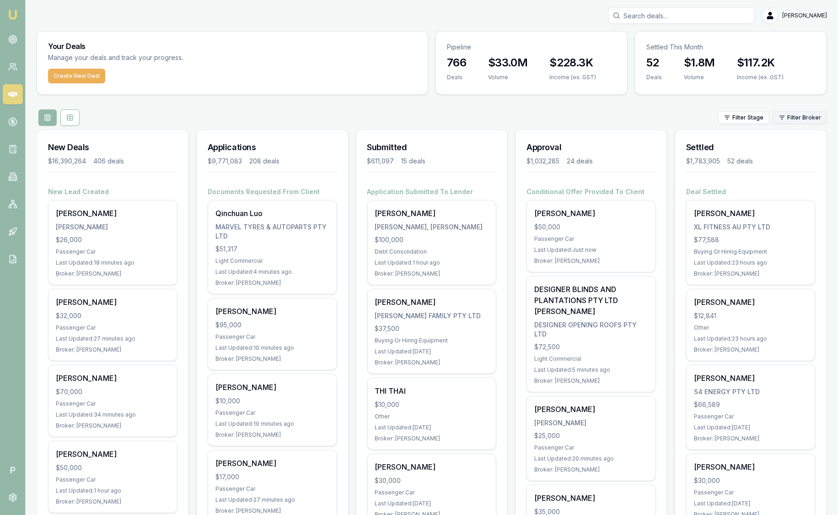
click at [796, 115] on html "Emu Broker P Sam Crouch Toggle Menu Your Deals Manage your deals and track your…" at bounding box center [419, 257] width 838 height 515
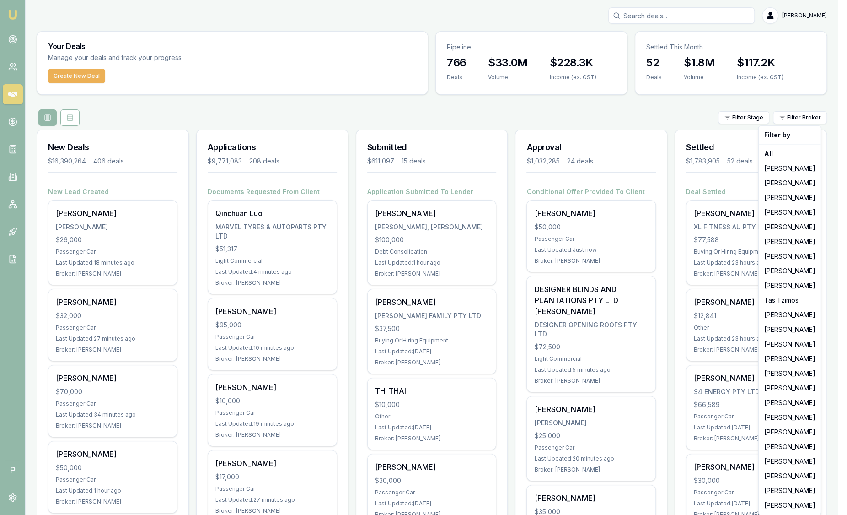
click at [296, 128] on html "Emu Broker P Sam Crouch Toggle Menu Your Deals Manage your deals and track your…" at bounding box center [423, 257] width 847 height 515
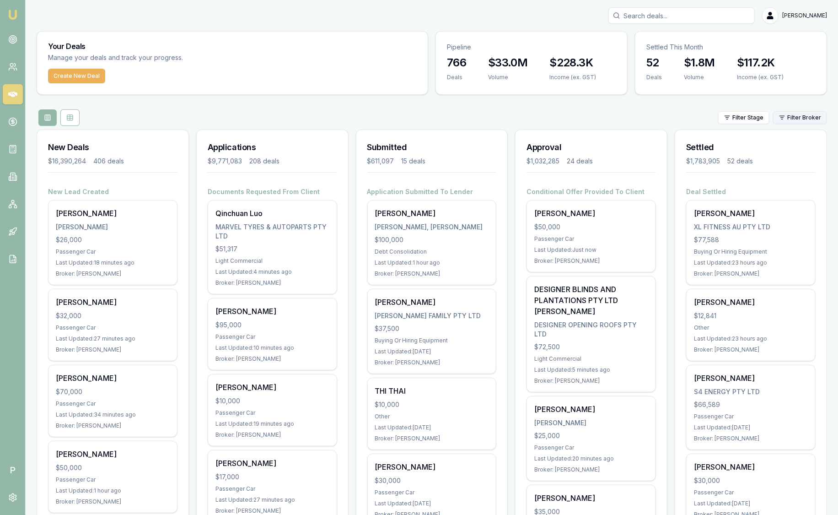
click at [794, 114] on html "Emu Broker P Sam Crouch Toggle Menu Your Deals Manage your deals and track your…" at bounding box center [419, 257] width 838 height 515
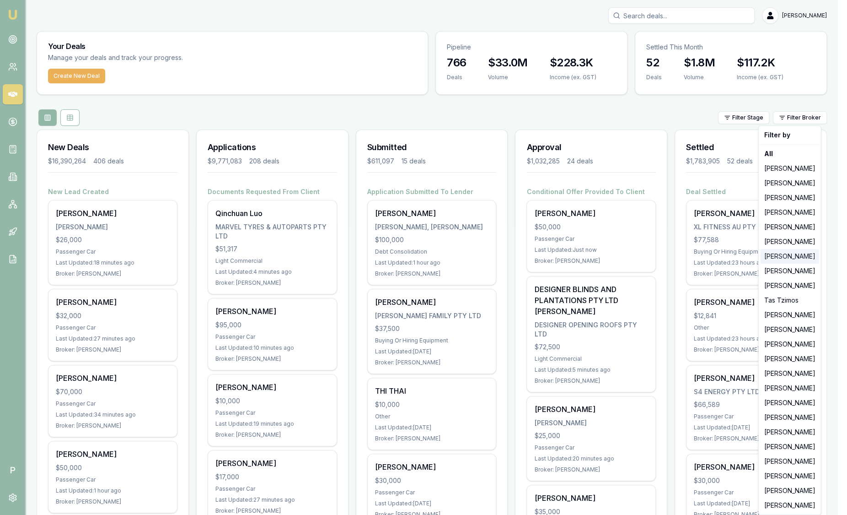
click at [798, 254] on div "[PERSON_NAME]" at bounding box center [790, 256] width 59 height 15
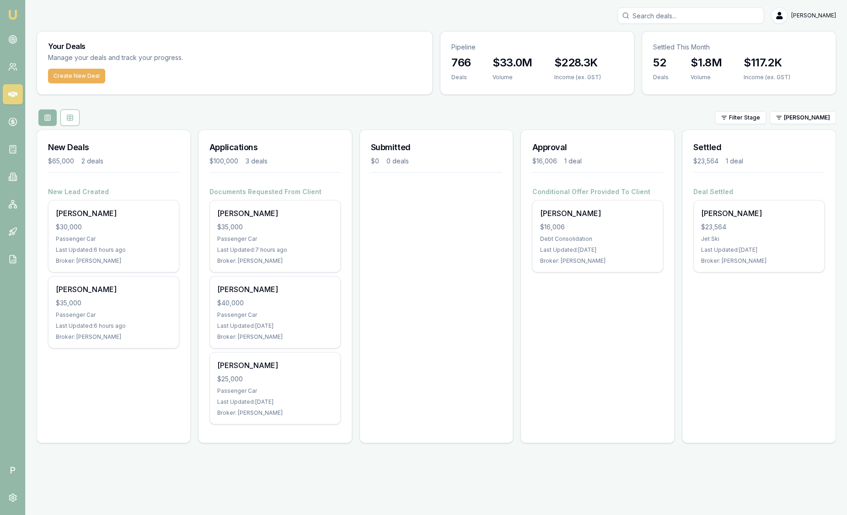
click at [793, 101] on div "Your Deals Manage your deals and track your progress. Create New Deal Pipeline …" at bounding box center [437, 240] width 800 height 419
click at [617, 159] on div "$16,006 1 deal" at bounding box center [597, 160] width 131 height 9
click at [614, 163] on div "$16,006 1 deal" at bounding box center [597, 160] width 131 height 9
click at [396, 150] on h3 "Submitted" at bounding box center [436, 147] width 131 height 13
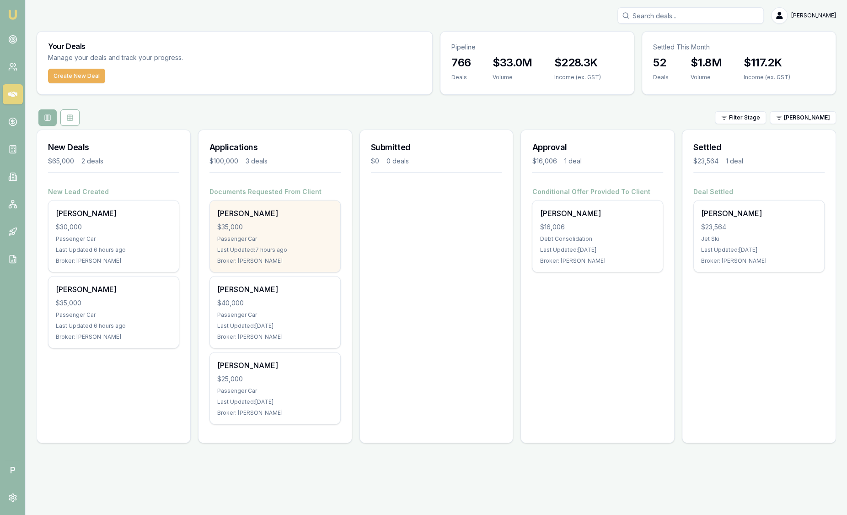
click at [285, 246] on div "Last Updated: 7 hours ago" at bounding box center [275, 249] width 116 height 7
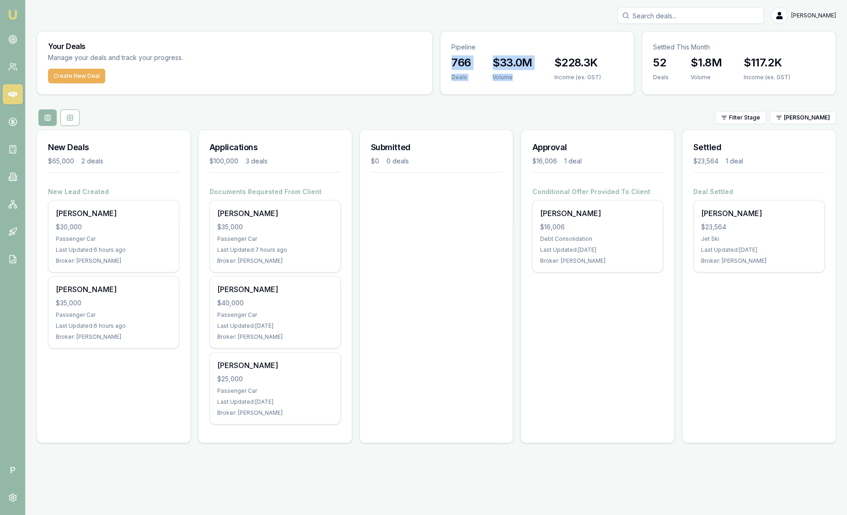
drag, startPoint x: 516, startPoint y: 73, endPoint x: 449, endPoint y: 57, distance: 68.1
click at [449, 57] on div "766 Deals $33.0M Volume $228.3K Income (ex. GST)" at bounding box center [537, 73] width 193 height 37
drag, startPoint x: 449, startPoint y: 57, endPoint x: 579, endPoint y: 95, distance: 135.7
click at [579, 95] on div "Your Deals Manage your deals and track your progress. Create New Deal Pipeline …" at bounding box center [437, 240] width 800 height 419
click at [198, 116] on div "Filter Stage Baron Ketterman" at bounding box center [437, 117] width 800 height 16
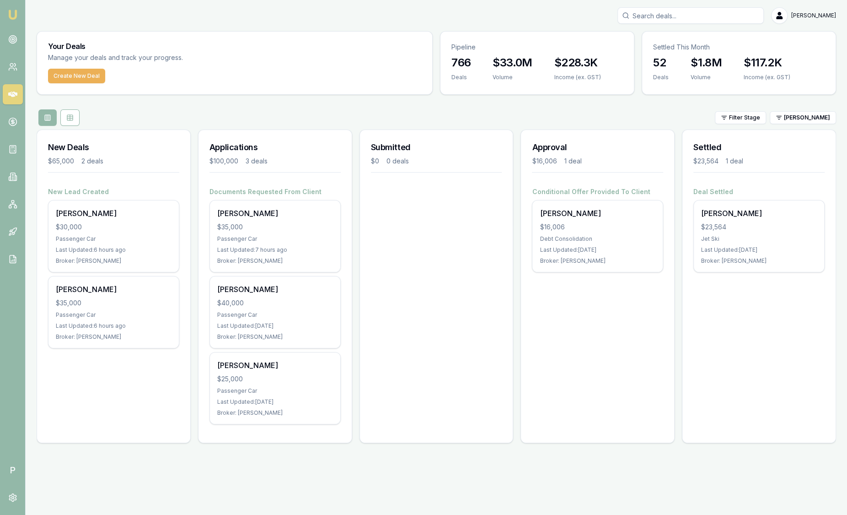
drag, startPoint x: 668, startPoint y: 178, endPoint x: 660, endPoint y: 188, distance: 12.6
click at [660, 188] on div "Approval $16,006 1 deal Conditional Offer Provided To Client Andrew Cowan $16,0…" at bounding box center [598, 285] width 154 height 313
drag, startPoint x: 660, startPoint y: 188, endPoint x: 601, endPoint y: 152, distance: 68.7
click at [601, 152] on h3 "Approval" at bounding box center [597, 147] width 131 height 13
drag, startPoint x: 601, startPoint y: 151, endPoint x: 474, endPoint y: 149, distance: 126.7
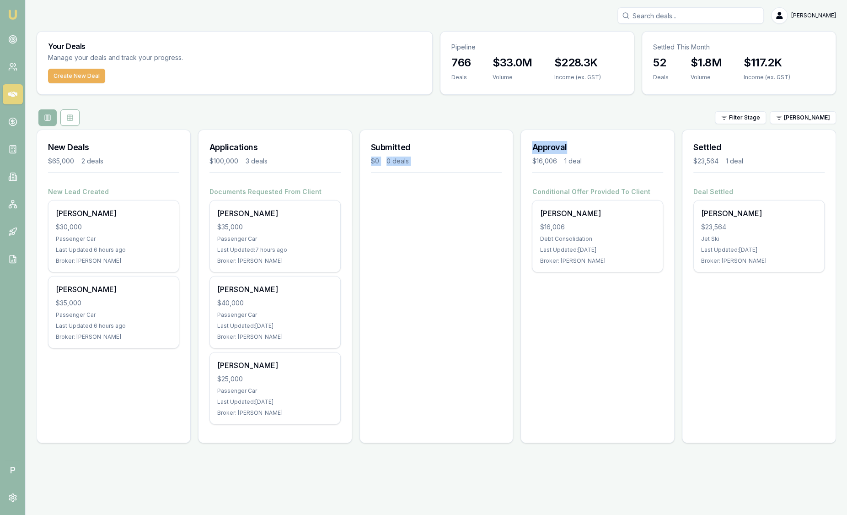
click at [474, 149] on div "New Deals $65,000 2 deals New Lead Created Rene Bundal $30,000 Passenger Car La…" at bounding box center [437, 289] width 800 height 321
click at [509, 245] on div "Submitted $0 0 deals" at bounding box center [437, 285] width 154 height 313
click at [825, 116] on html "Emu Broker P Sam Crouch Toggle Menu Your Deals Manage your deals and track your…" at bounding box center [423, 257] width 847 height 515
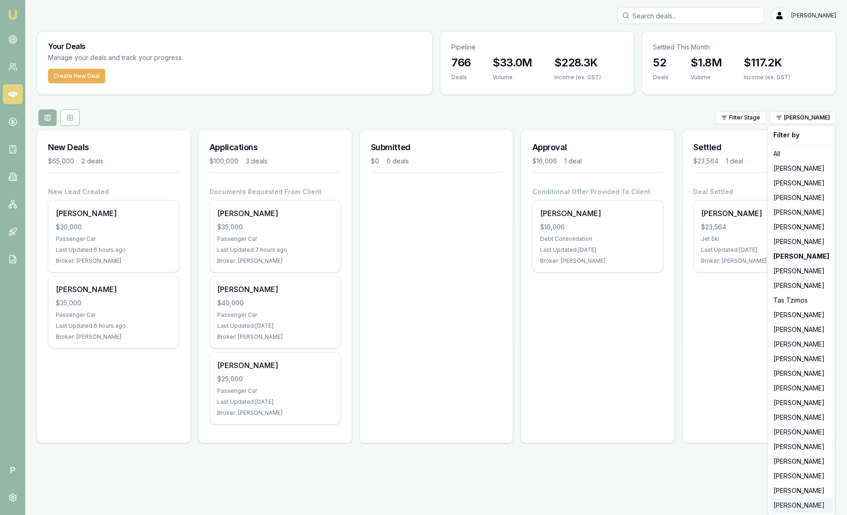
click at [798, 503] on div "Ray Guan" at bounding box center [801, 505] width 63 height 15
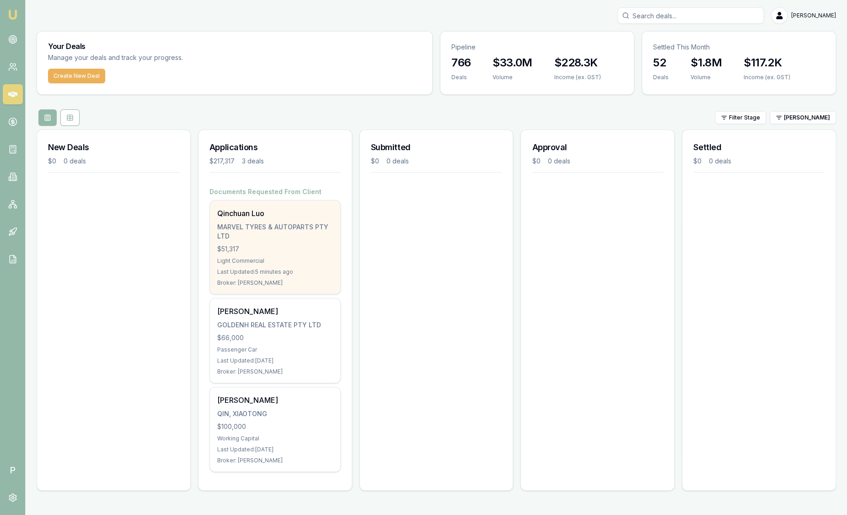
click at [284, 246] on div "$51,317" at bounding box center [275, 248] width 116 height 9
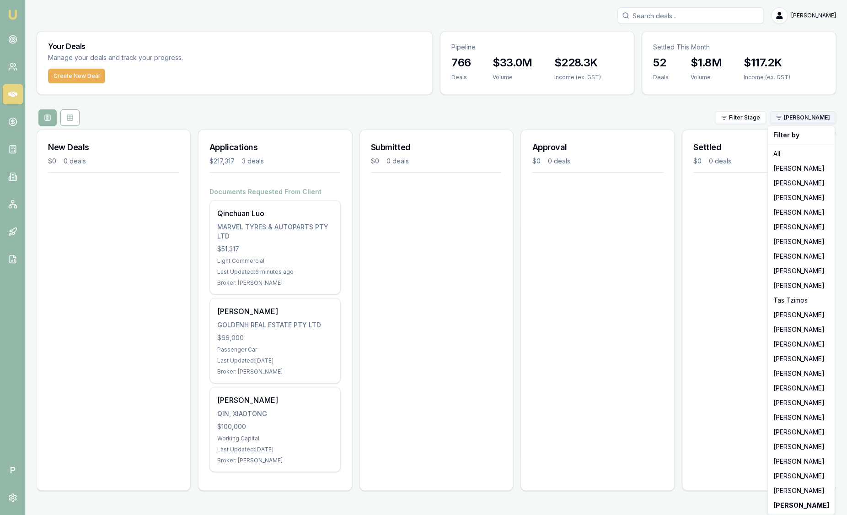
click at [828, 118] on html "Emu Broker P Sam Crouch Toggle Menu Your Deals Manage your deals and track your…" at bounding box center [423, 257] width 847 height 515
click at [805, 231] on div "Evette Abdo" at bounding box center [801, 227] width 63 height 15
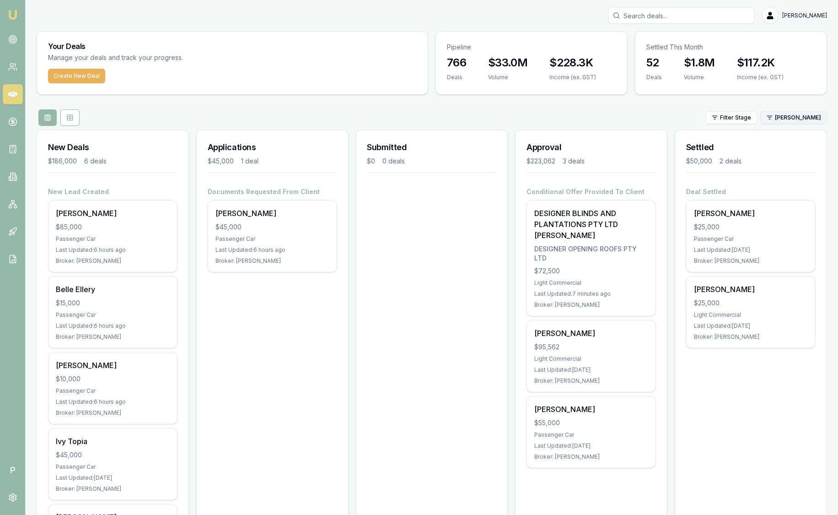
click at [796, 122] on html "Emu Broker P Sam Crouch Toggle Menu Your Deals Manage your deals and track your…" at bounding box center [419, 257] width 838 height 515
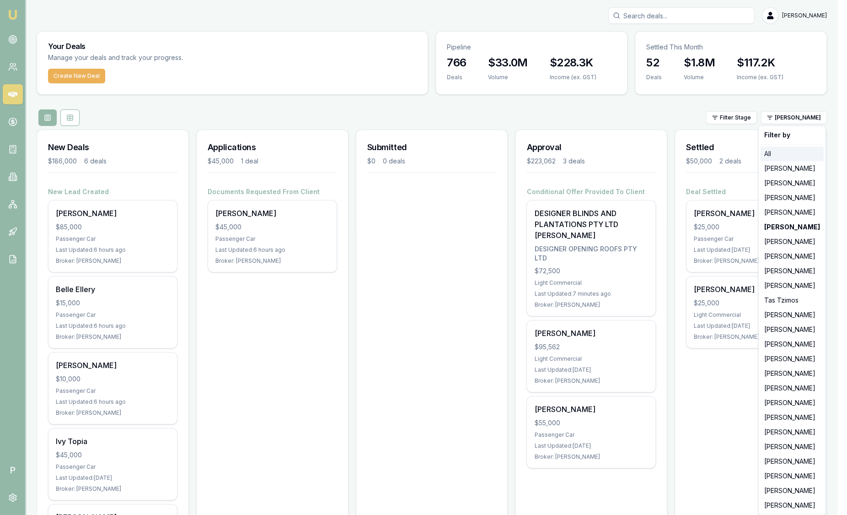
click at [785, 153] on div "All" at bounding box center [792, 153] width 63 height 15
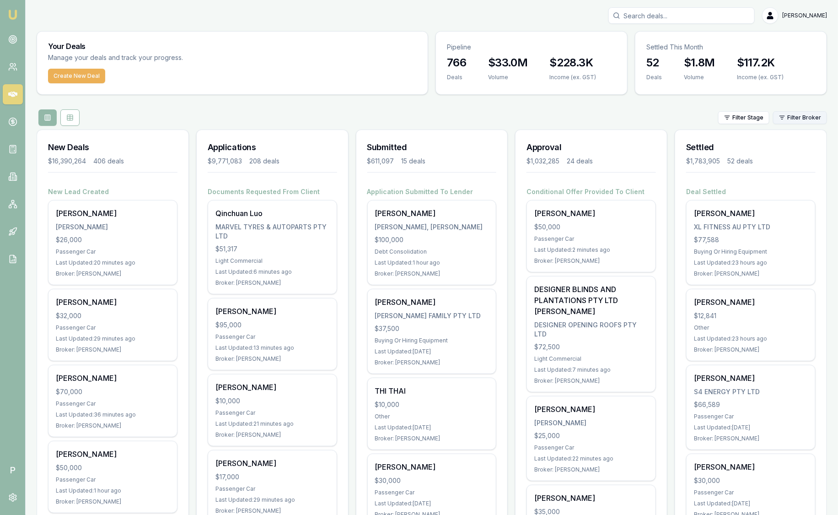
click at [798, 122] on html "Emu Broker P Sam Crouch Toggle Menu Your Deals Manage your deals and track your…" at bounding box center [419, 257] width 838 height 515
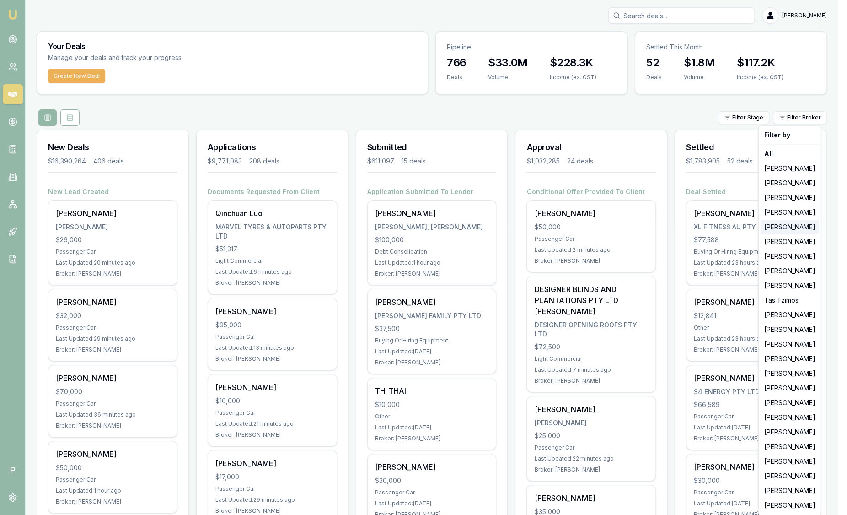
click at [788, 225] on div "Evette Abdo" at bounding box center [790, 227] width 59 height 15
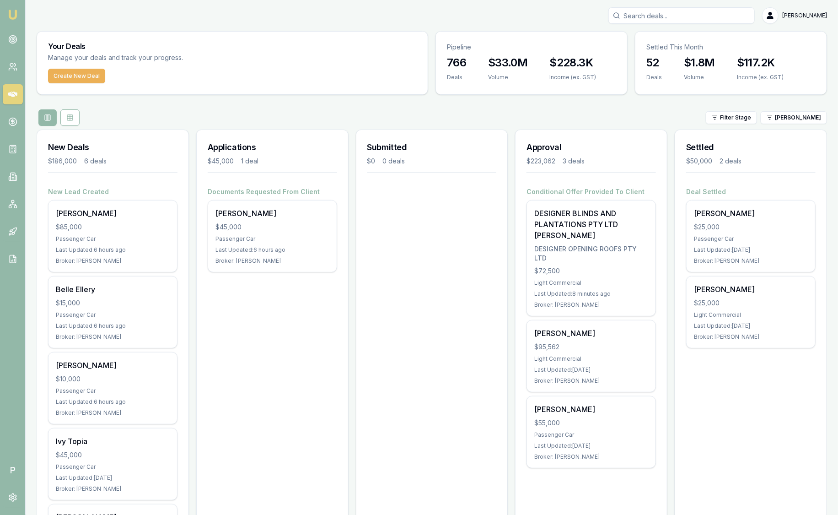
click at [797, 126] on div "Your Deals Manage your deals and track your progress. Create New Deal Pipeline …" at bounding box center [432, 354] width 790 height 647
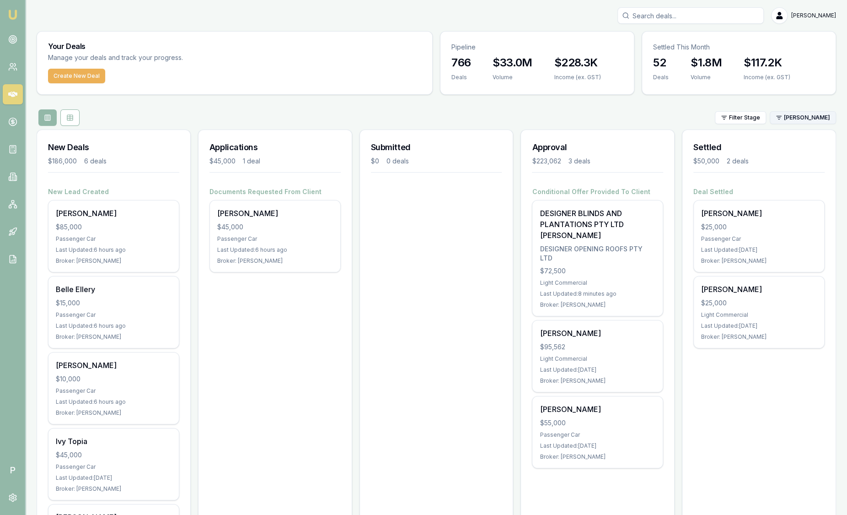
click at [798, 118] on html "Emu Broker P Sam Crouch Toggle Menu Your Deals Manage your deals and track your…" at bounding box center [423, 257] width 847 height 515
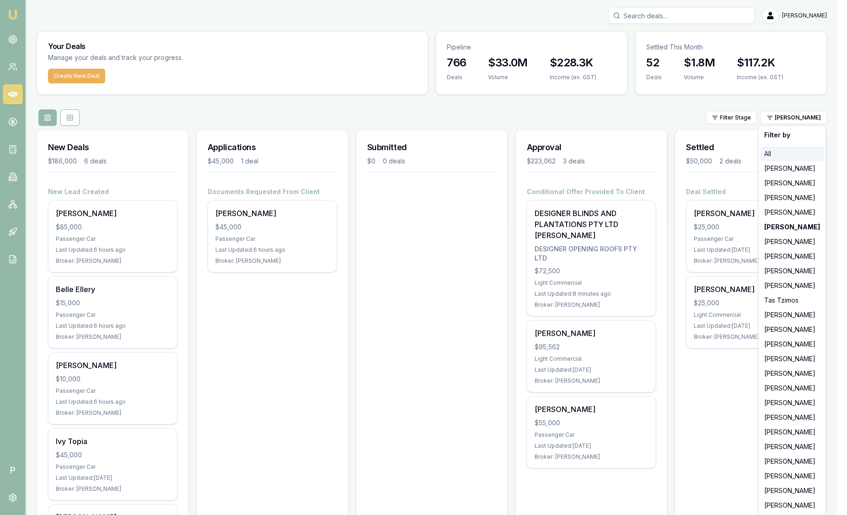
click at [781, 156] on div "All" at bounding box center [792, 153] width 63 height 15
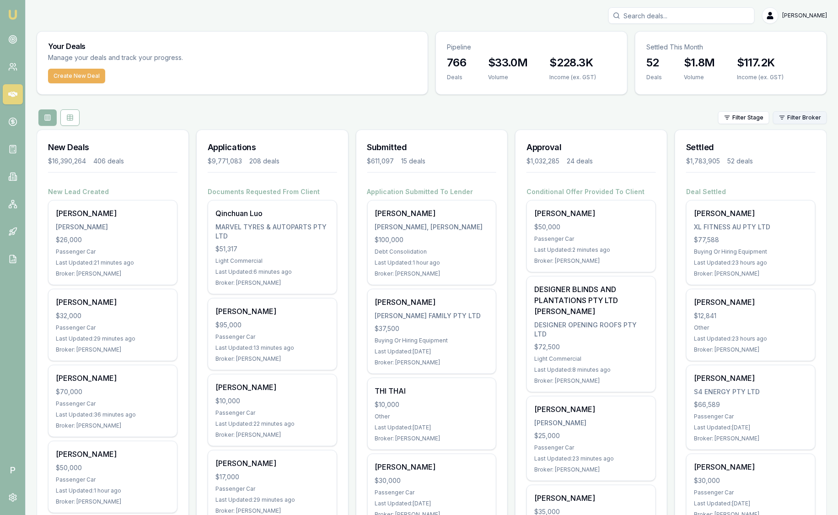
click at [801, 116] on html "Emu Broker P Sam Crouch Toggle Menu Your Deals Manage your deals and track your…" at bounding box center [419, 257] width 838 height 515
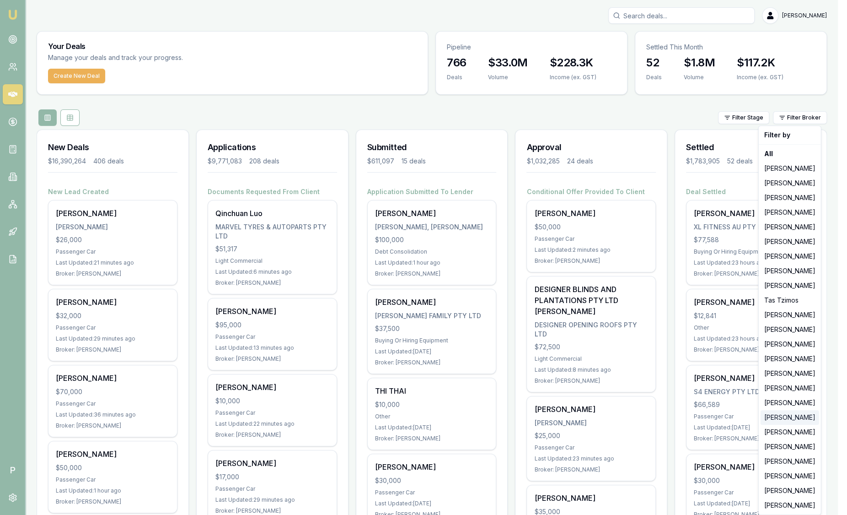
click at [781, 419] on div "Steven Nguyen" at bounding box center [790, 417] width 59 height 15
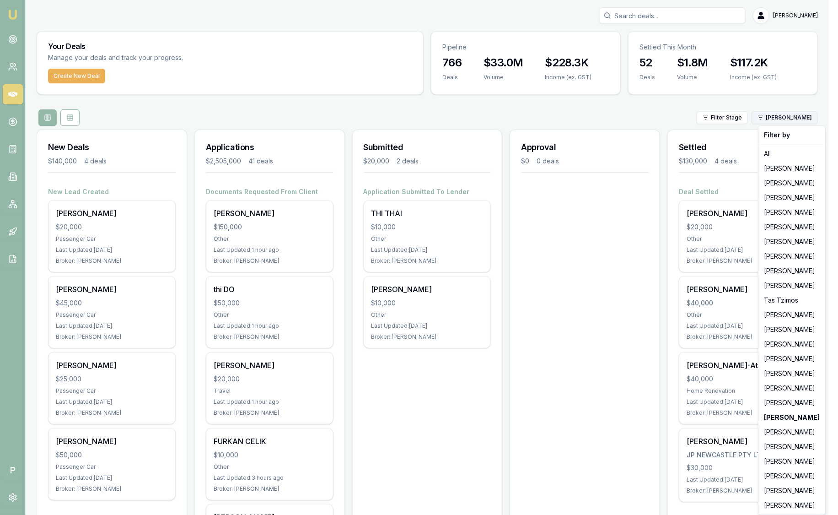
click at [793, 120] on html "Emu Broker P Sam Crouch Toggle Menu Your Deals Manage your deals and track your…" at bounding box center [419, 257] width 838 height 515
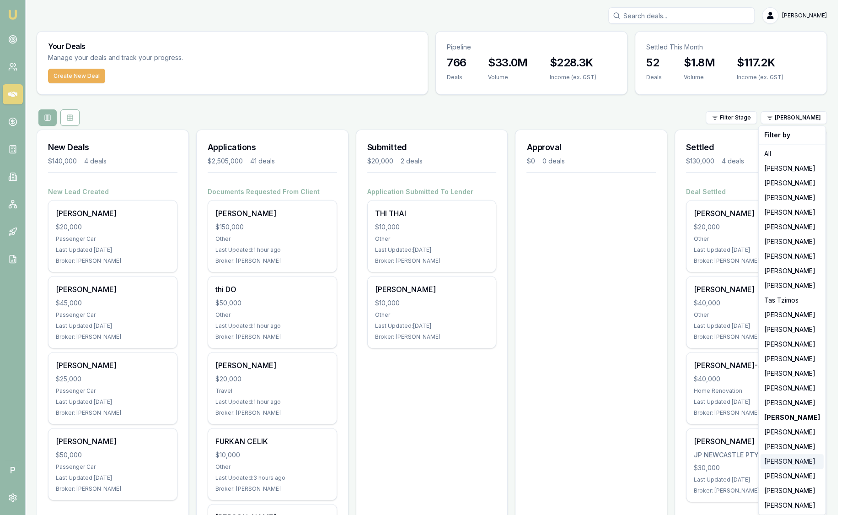
click at [785, 458] on div "[PERSON_NAME]" at bounding box center [792, 461] width 63 height 15
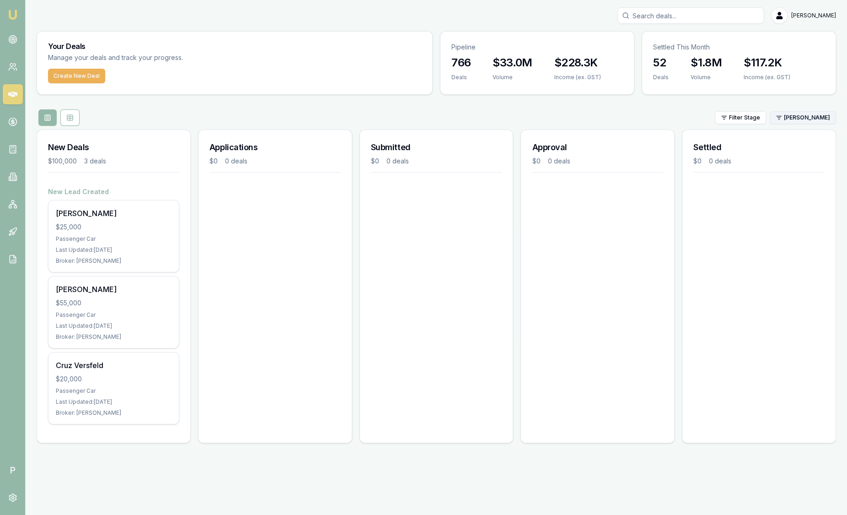
click at [821, 117] on html "Emu Broker P Sam Crouch Toggle Menu Your Deals Manage your deals and track your…" at bounding box center [423, 257] width 847 height 515
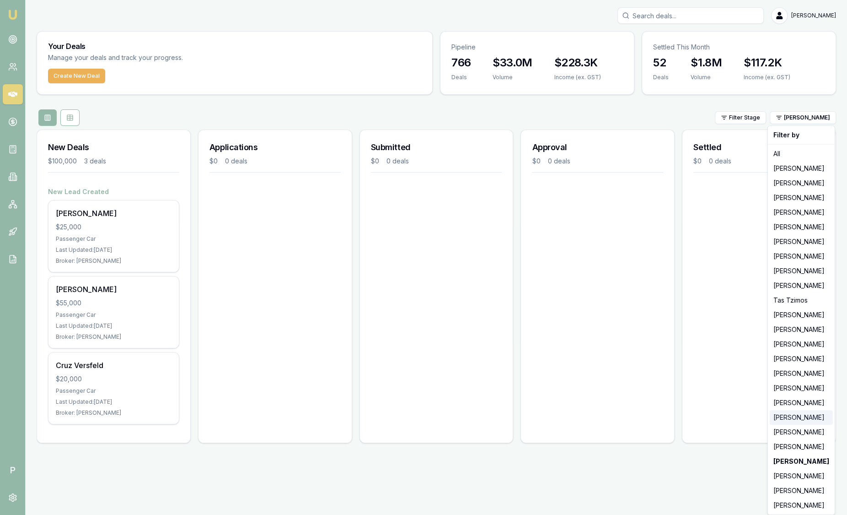
drag, startPoint x: 790, startPoint y: 419, endPoint x: 652, endPoint y: 341, distance: 158.9
click at [790, 418] on div "Steven Nguyen" at bounding box center [801, 417] width 63 height 15
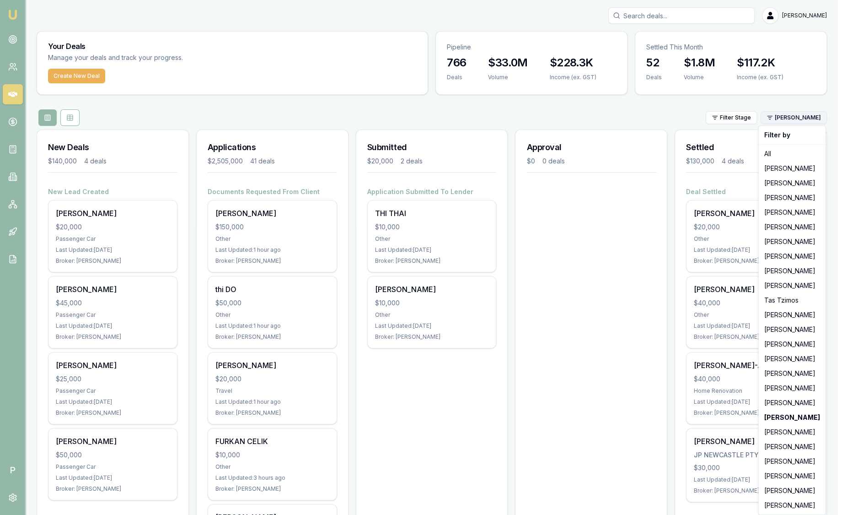
click at [799, 119] on html "Emu Broker P Sam Crouch Toggle Menu Your Deals Manage your deals and track your…" at bounding box center [423, 257] width 847 height 515
click at [797, 268] on div "Wendy Fonseka" at bounding box center [792, 270] width 63 height 15
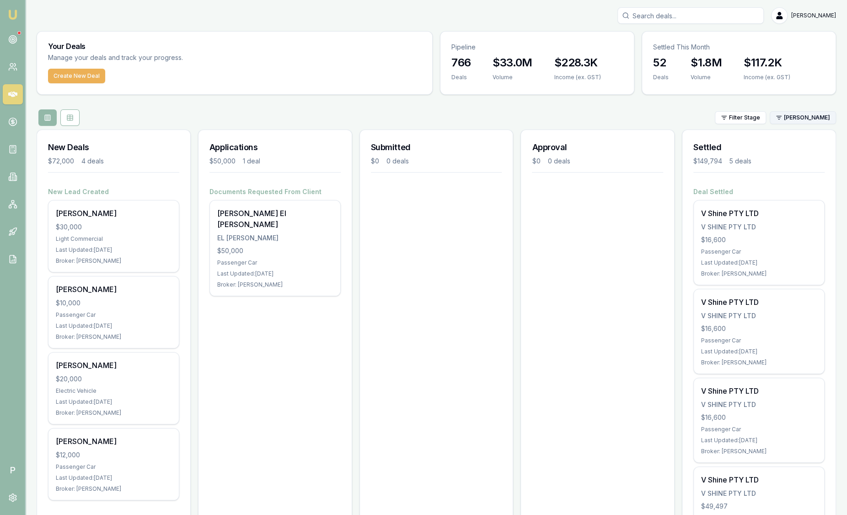
click at [803, 117] on html "Emu Broker P Sam Crouch Toggle Menu Your Deals Manage your deals and track your…" at bounding box center [423, 257] width 847 height 515
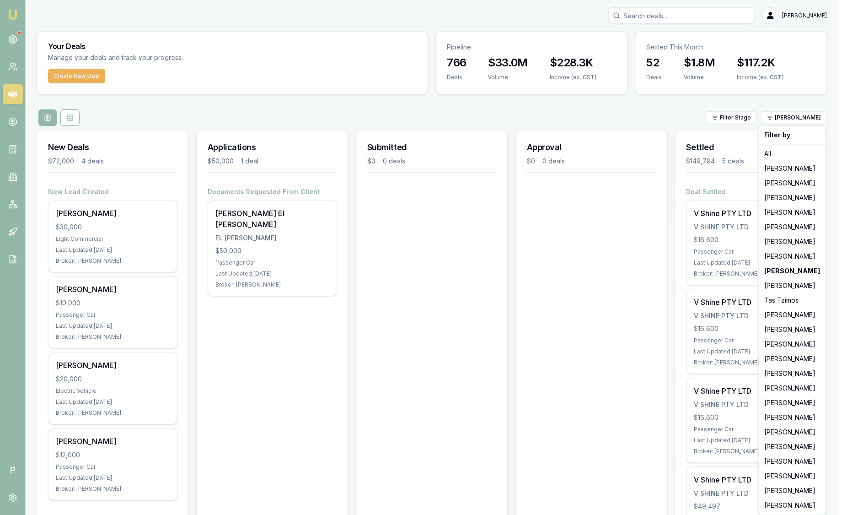
click at [618, 253] on html "Emu Broker P Sam Crouch Toggle Menu Your Deals Manage your deals and track your…" at bounding box center [423, 257] width 847 height 515
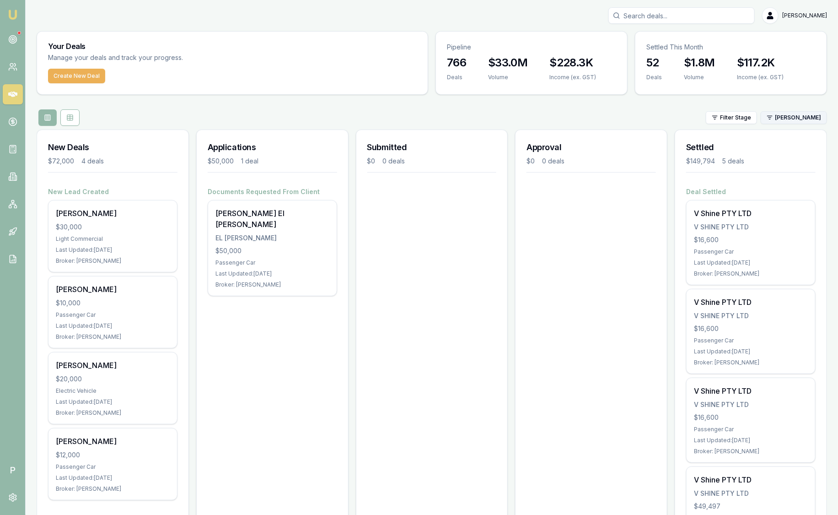
click at [809, 116] on html "Emu Broker P Sam Crouch Toggle Menu Your Deals Manage your deals and track your…" at bounding box center [419, 257] width 838 height 515
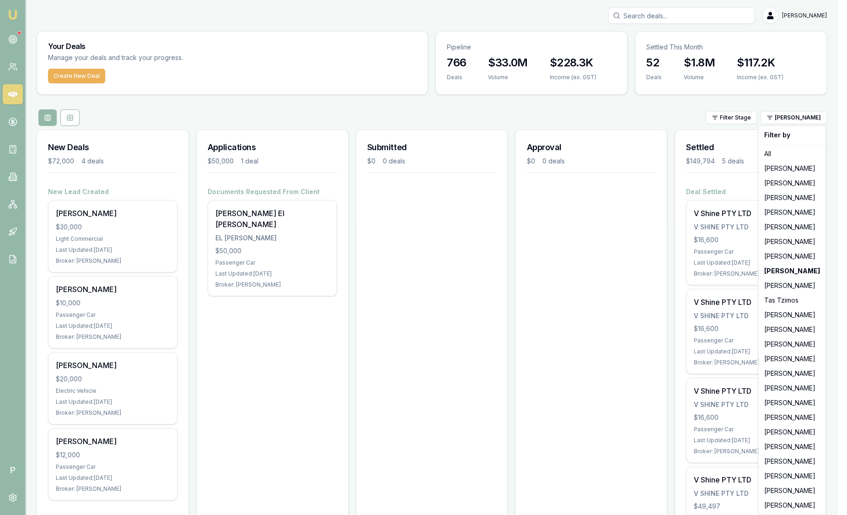
click at [632, 134] on html "Emu Broker P Sam Crouch Toggle Menu Your Deals Manage your deals and track your…" at bounding box center [423, 257] width 847 height 515
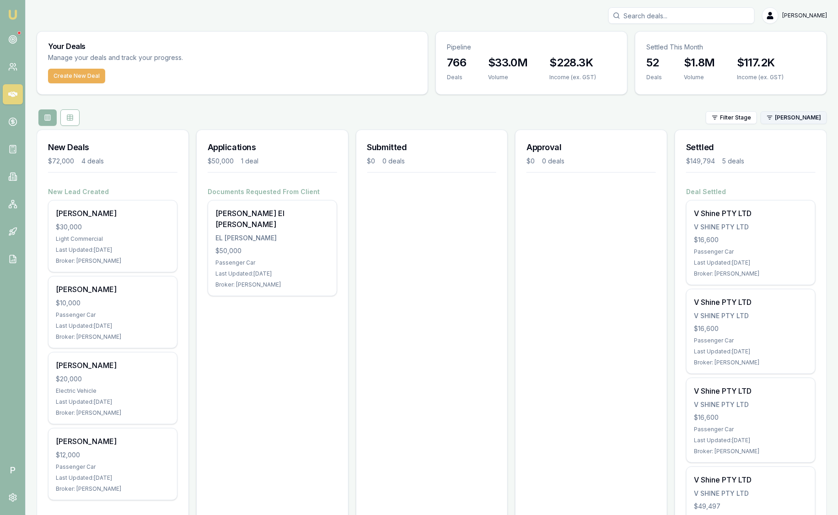
click at [812, 116] on html "Emu Broker P Sam Crouch Toggle Menu Your Deals Manage your deals and track your…" at bounding box center [419, 257] width 838 height 515
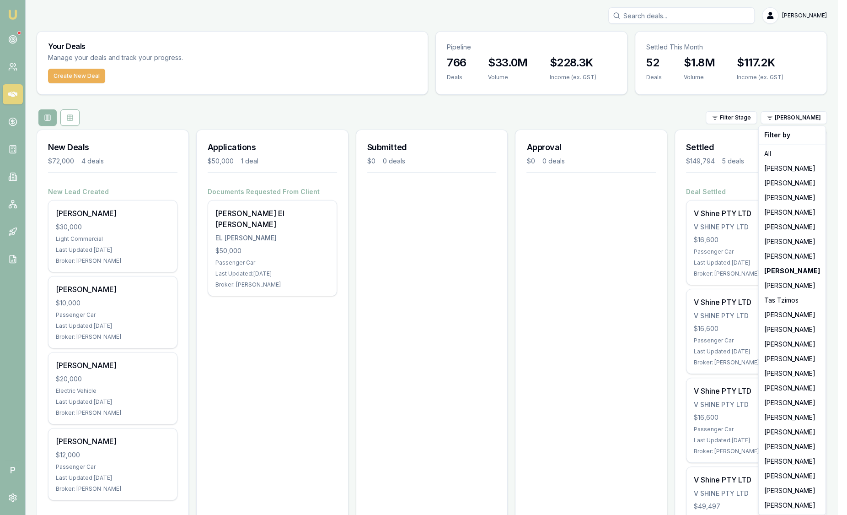
click at [586, 245] on html "Emu Broker P Sam Crouch Toggle Menu Your Deals Manage your deals and track your…" at bounding box center [423, 257] width 847 height 515
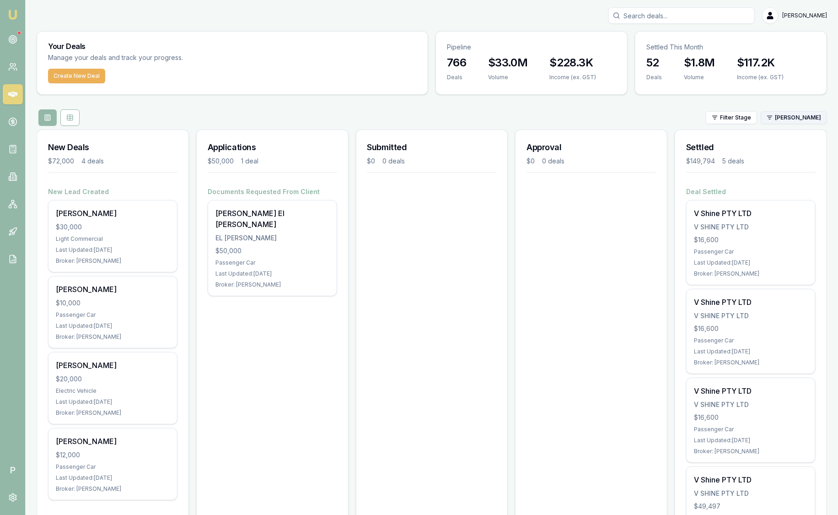
click at [811, 113] on html "Emu Broker P Sam Crouch Toggle Menu Your Deals Manage your deals and track your…" at bounding box center [419, 257] width 838 height 515
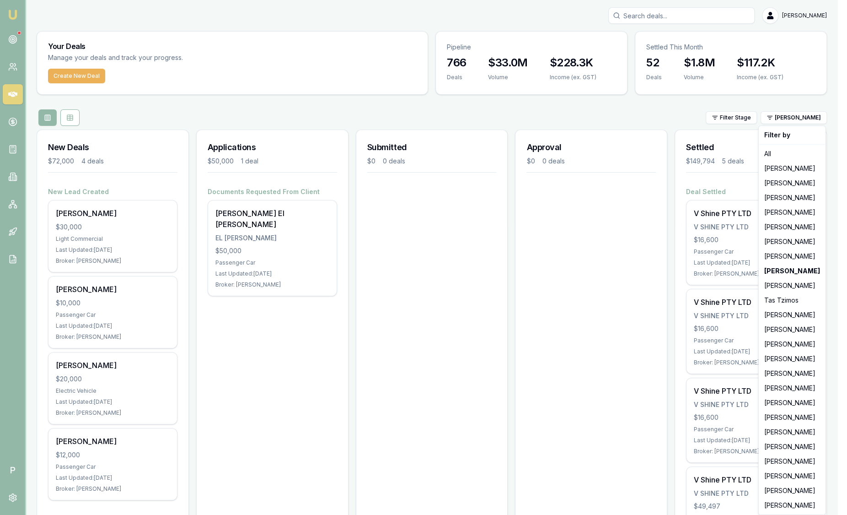
click at [678, 112] on html "Emu Broker P Sam Crouch Toggle Menu Your Deals Manage your deals and track your…" at bounding box center [423, 257] width 847 height 515
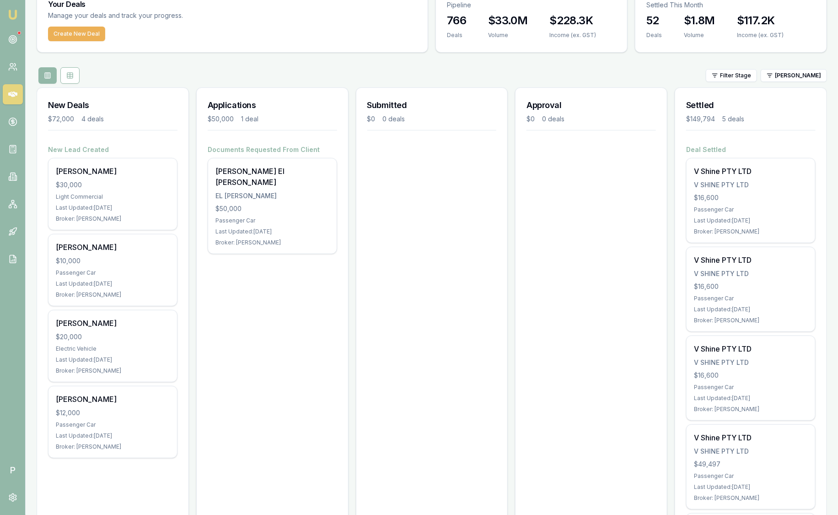
scroll to position [36, 0]
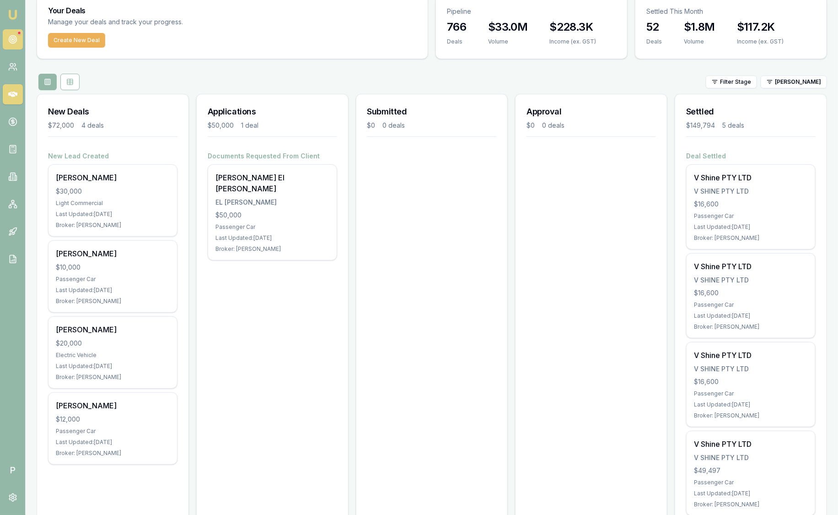
click at [19, 39] on link at bounding box center [13, 39] width 20 height 20
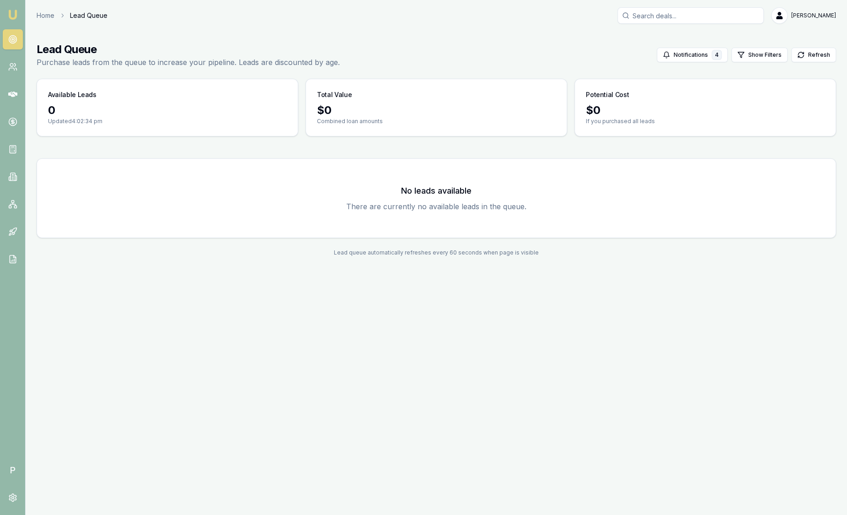
click at [12, 11] on img at bounding box center [12, 14] width 11 height 11
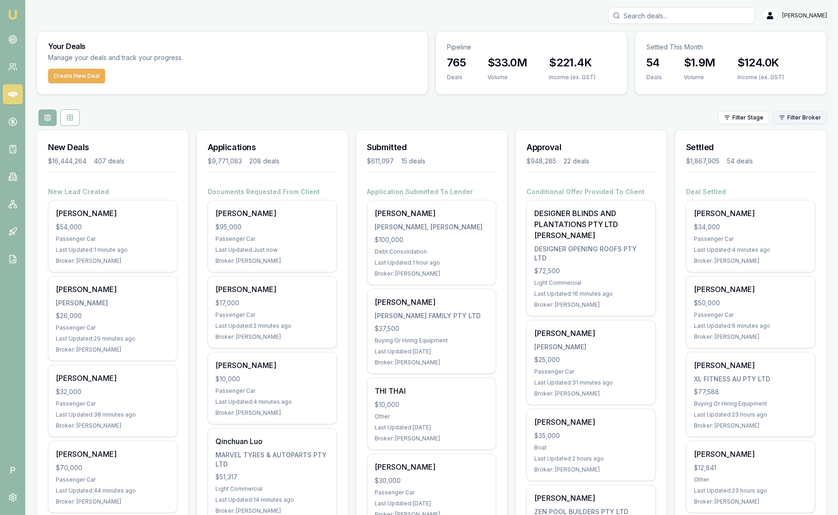
click at [798, 121] on html "Emu Broker P Sam Crouch Toggle Menu Your Deals Manage your deals and track your…" at bounding box center [419, 257] width 838 height 515
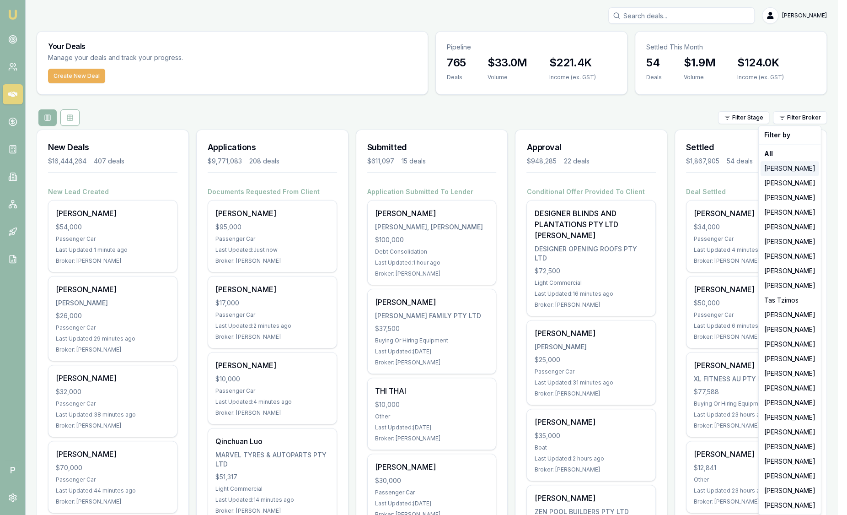
click at [799, 167] on div "Jackson Fanfulla" at bounding box center [790, 168] width 59 height 15
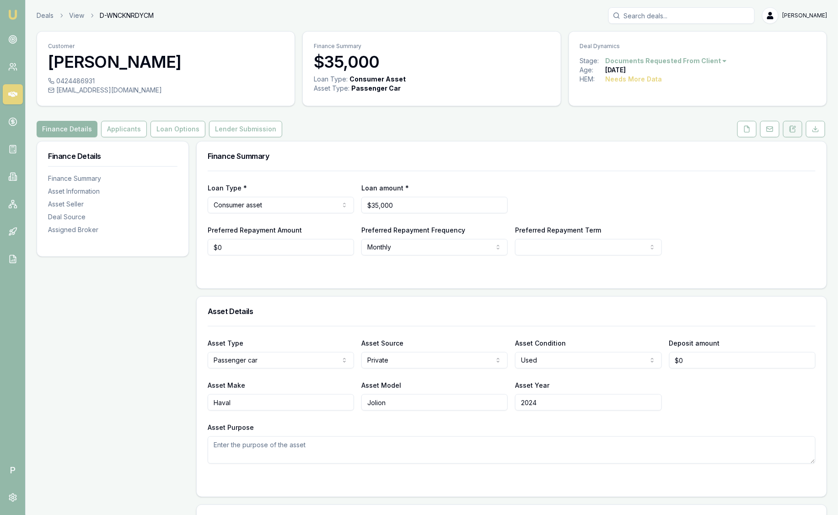
click at [790, 131] on icon at bounding box center [790, 131] width 1 height 0
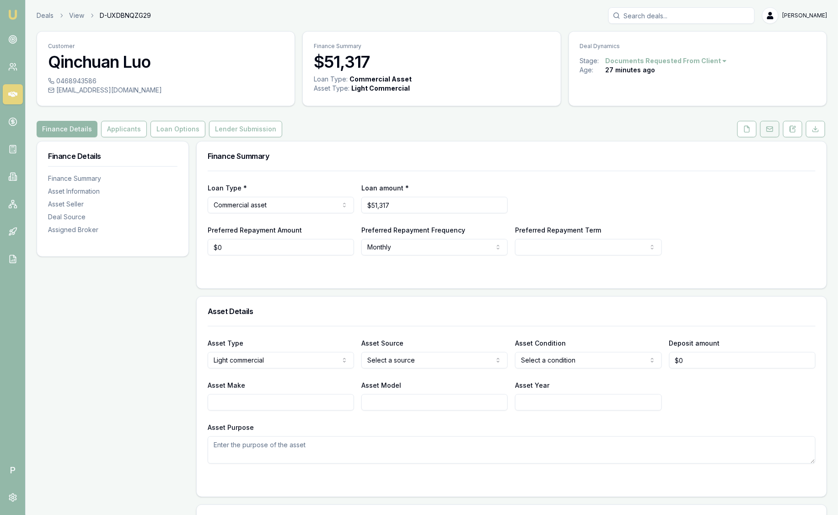
click at [769, 133] on button at bounding box center [769, 129] width 19 height 16
click at [14, 13] on img at bounding box center [12, 14] width 11 height 11
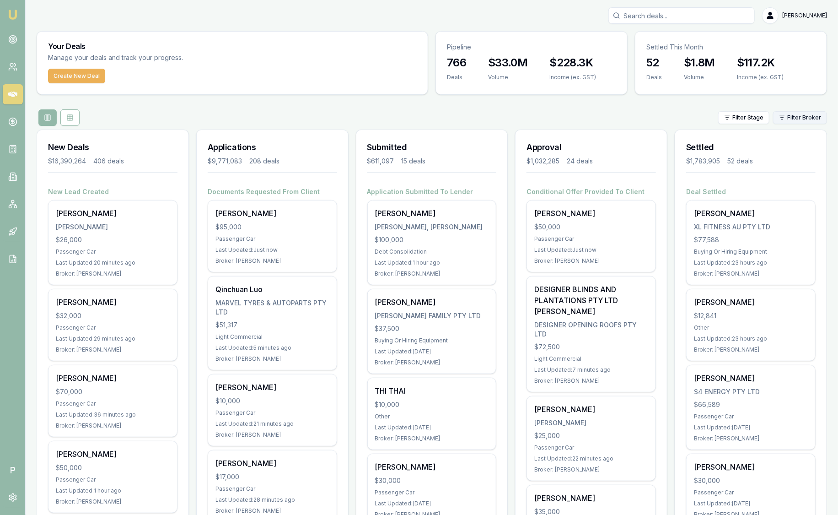
click at [800, 117] on html "Emu Broker P Sam Crouch Toggle Menu Your Deals Manage your deals and track your…" at bounding box center [419, 257] width 838 height 515
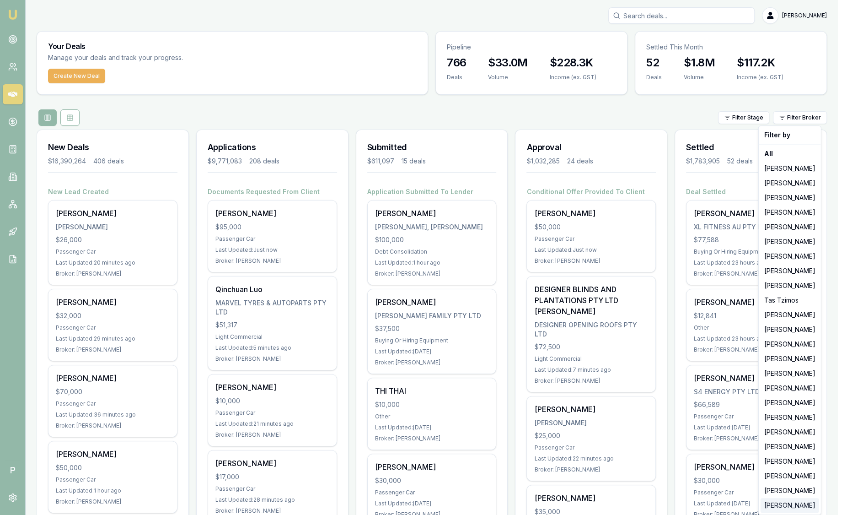
click at [785, 502] on div "[PERSON_NAME]" at bounding box center [790, 505] width 59 height 15
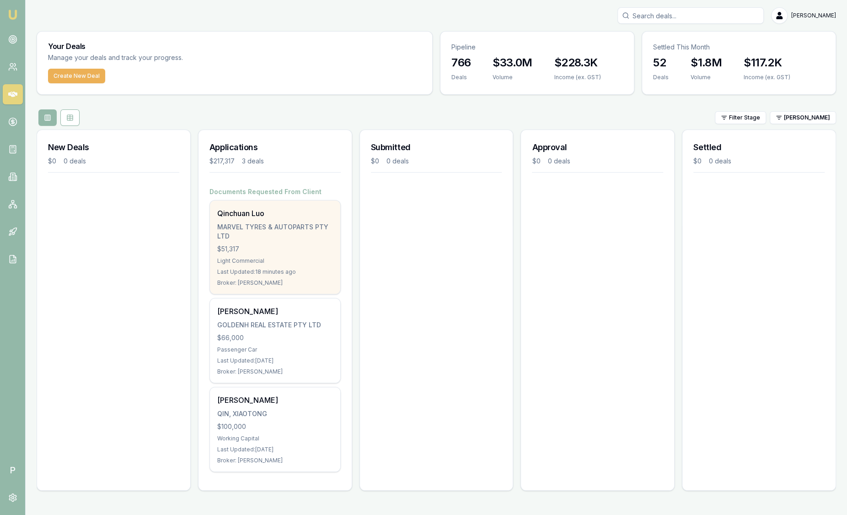
click at [249, 257] on div "Light Commercial" at bounding box center [275, 260] width 116 height 7
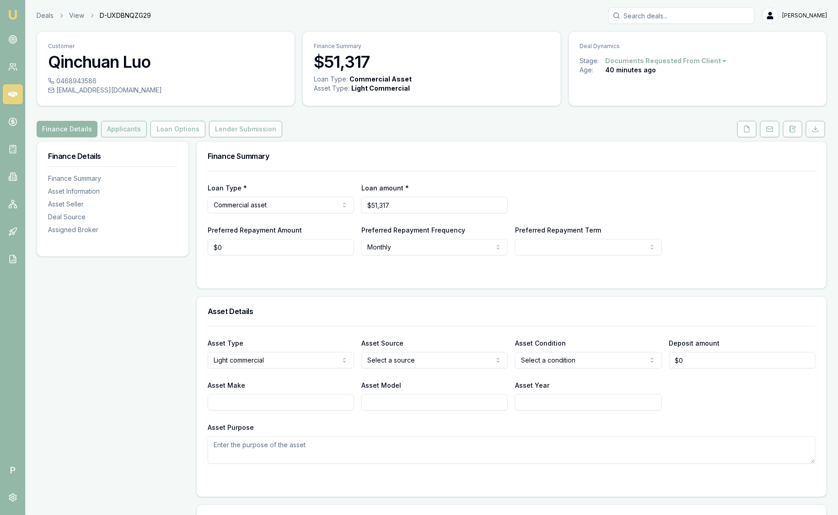
click at [117, 129] on button "Applicants" at bounding box center [124, 129] width 46 height 16
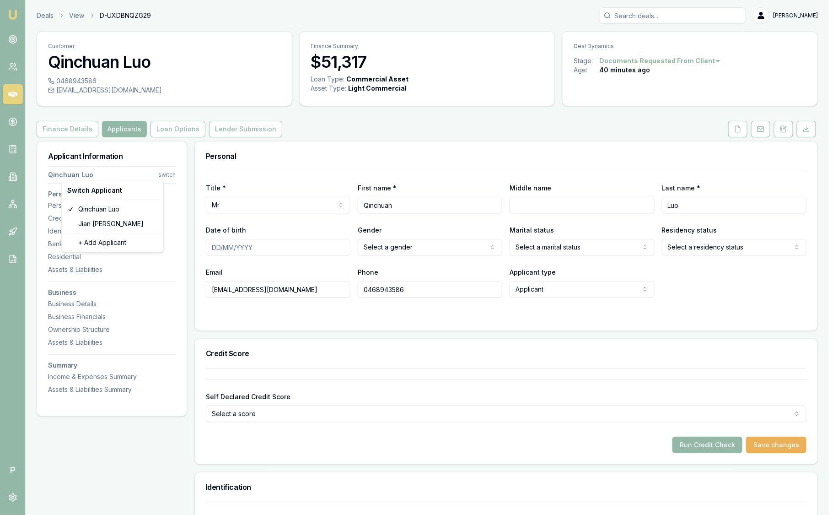
click at [164, 175] on html "Emu Broker P Deals View D-UXDBNQZG29 [PERSON_NAME] Toggle Menu Customer Qinchua…" at bounding box center [419, 257] width 838 height 515
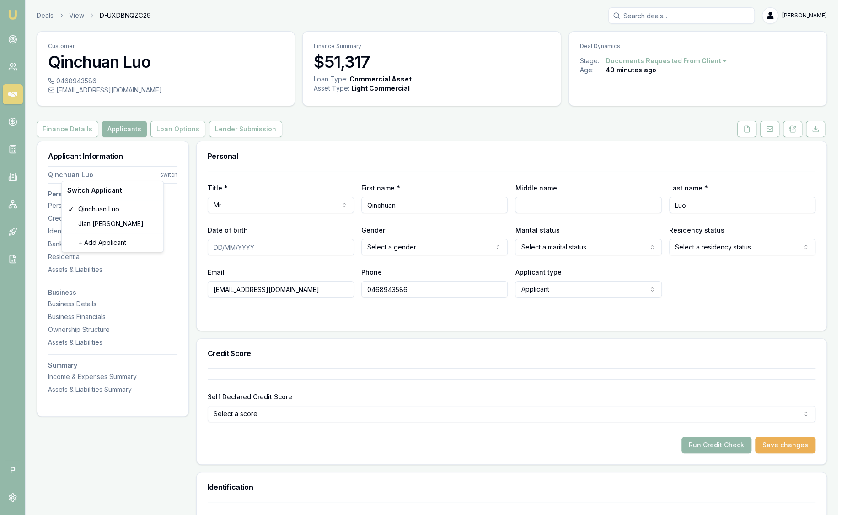
click at [164, 175] on html "Emu Broker P Deals View D-UXDBNQZG29 [PERSON_NAME] Toggle Menu Customer Qinchua…" at bounding box center [423, 257] width 847 height 515
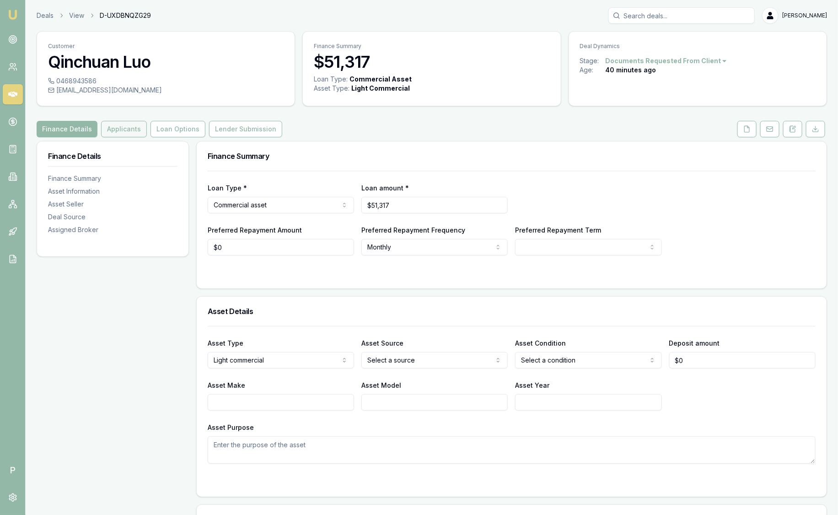
click at [122, 133] on button "Applicants" at bounding box center [124, 129] width 46 height 16
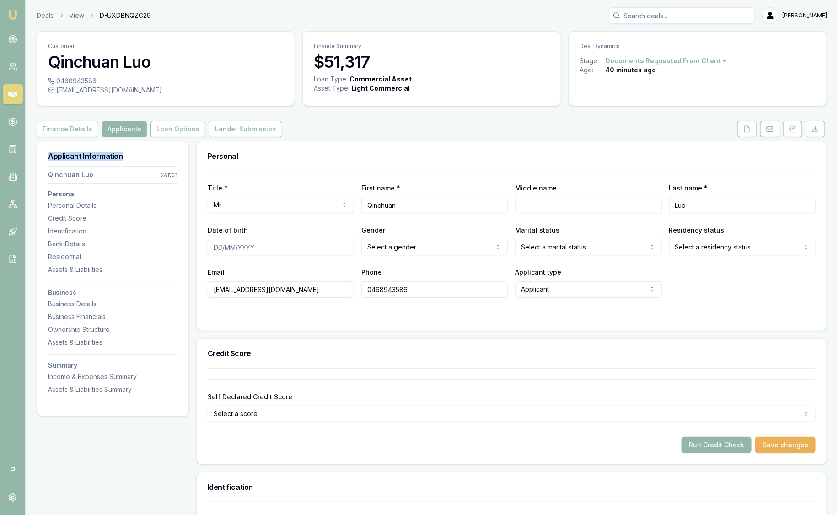
drag, startPoint x: 49, startPoint y: 153, endPoint x: 156, endPoint y: 158, distance: 106.7
click at [156, 158] on h3 "Applicant Information" at bounding box center [112, 155] width 129 height 7
drag, startPoint x: 156, startPoint y: 158, endPoint x: 170, endPoint y: 166, distance: 16.4
click at [170, 166] on div at bounding box center [112, 166] width 129 height 0
click at [172, 172] on html "Emu Broker P Deals View D-UXDBNQZG29 [PERSON_NAME] Toggle Menu Customer Qinchua…" at bounding box center [419, 257] width 838 height 515
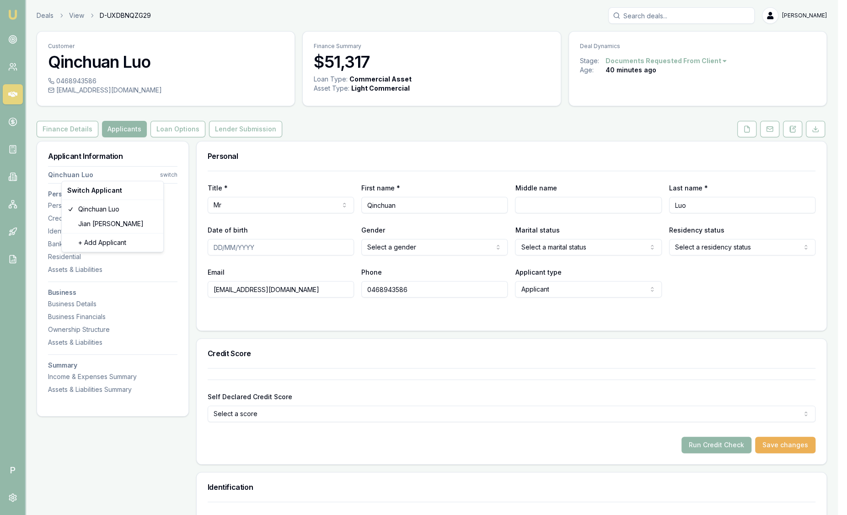
click at [137, 169] on html "Emu Broker P Deals View D-UXDBNQZG29 Sam Crouch Toggle Menu Customer Qinchuan L…" at bounding box center [423, 257] width 847 height 515
